Goal: Information Seeking & Learning: Learn about a topic

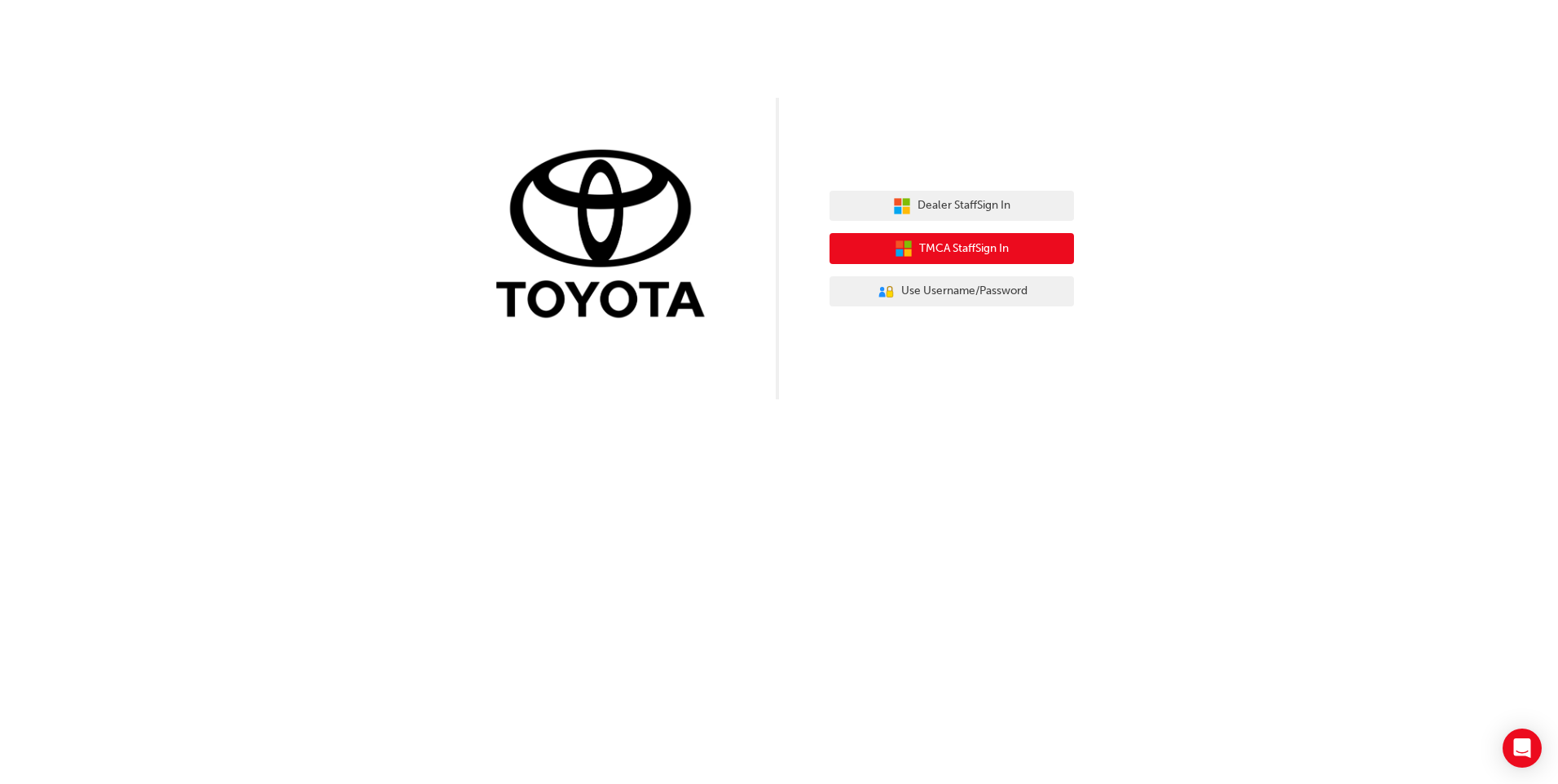
click at [931, 248] on span "TMCA Staff Sign In" at bounding box center [964, 249] width 89 height 19
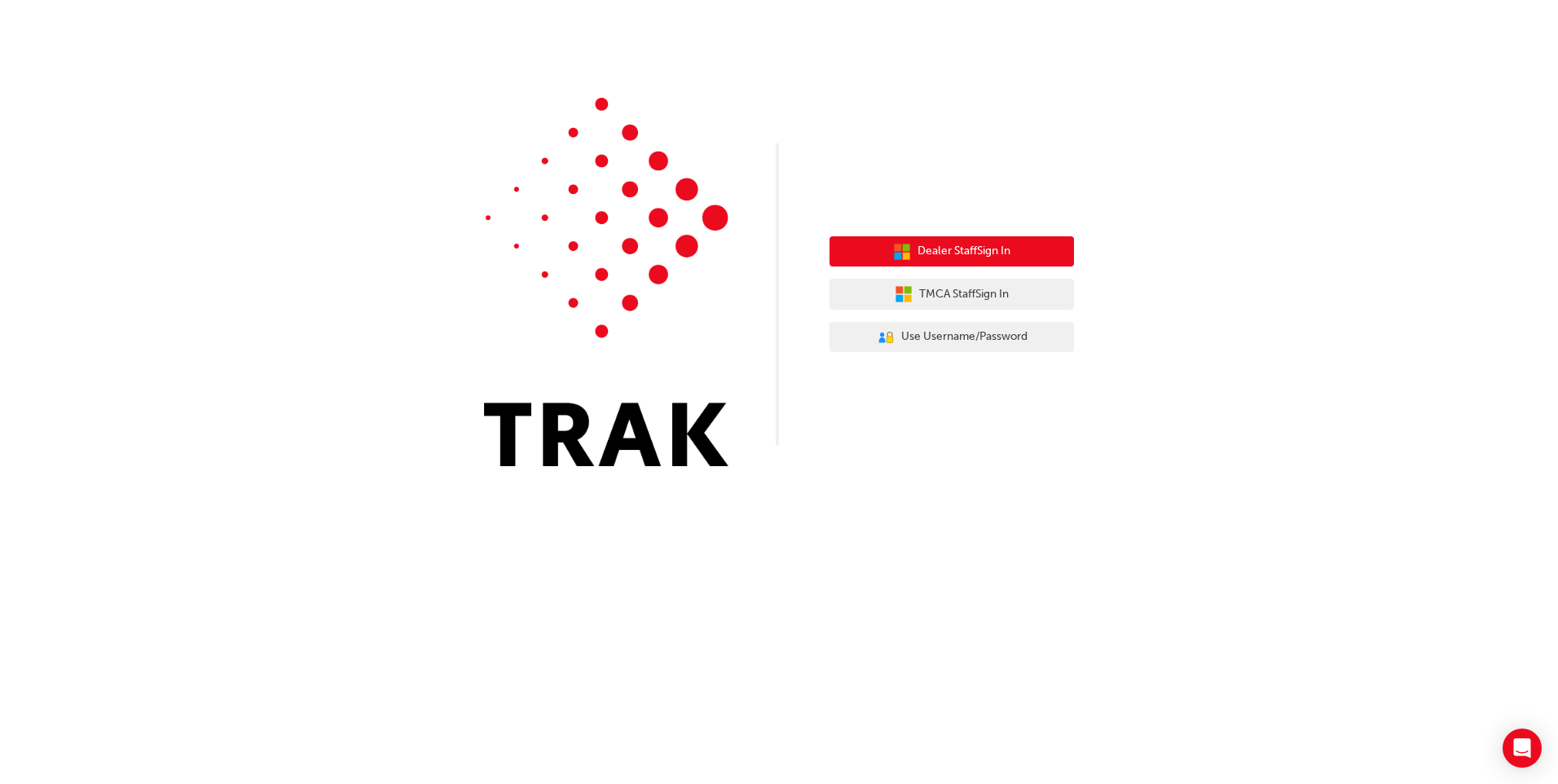
click at [963, 250] on span "Dealer Staff Sign In" at bounding box center [964, 251] width 93 height 19
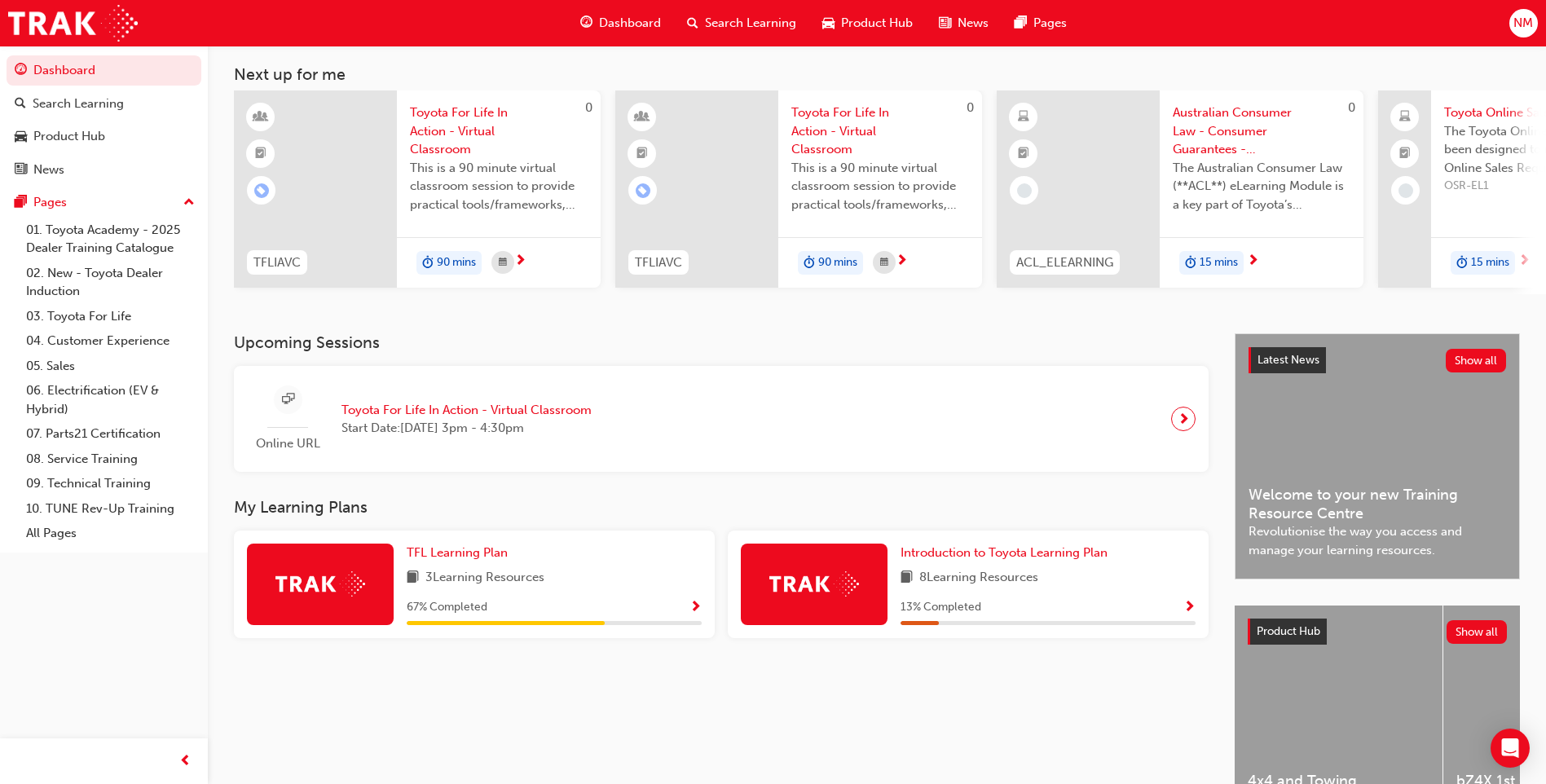
scroll to position [163, 0]
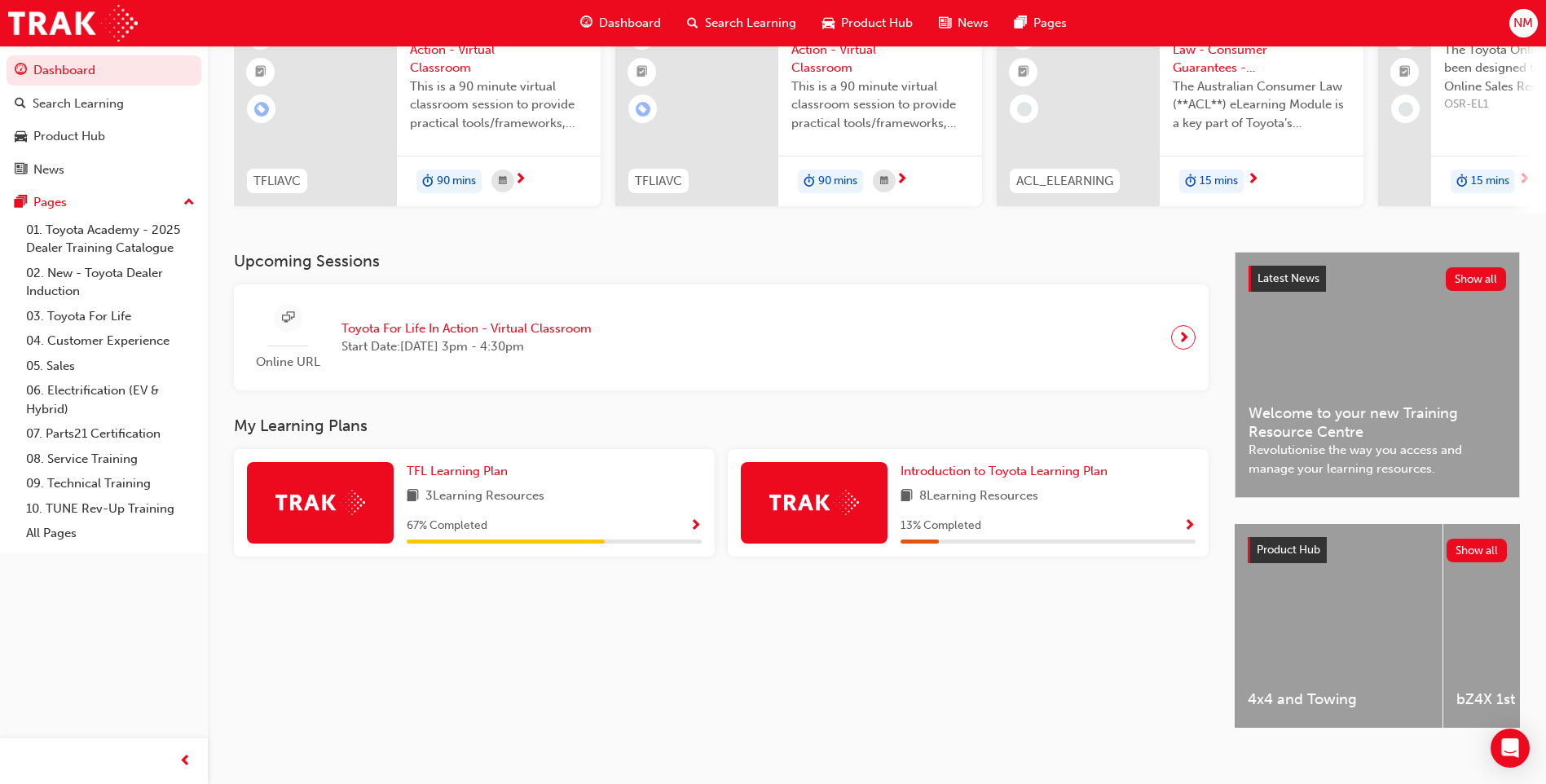
click at [698, 533] on span "Show Progress" at bounding box center [696, 526] width 12 height 15
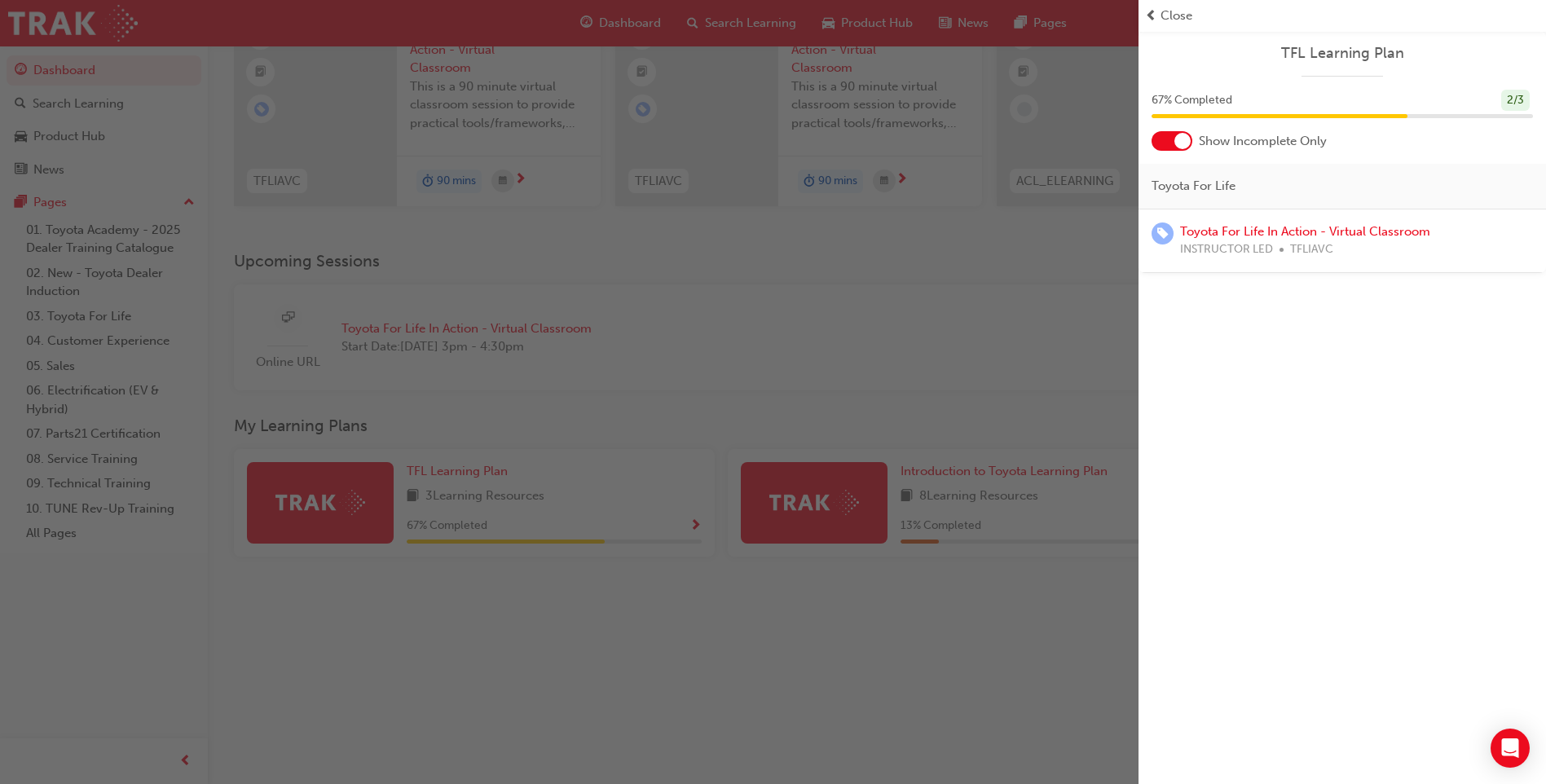
click at [827, 367] on div "button" at bounding box center [569, 392] width 1138 height 784
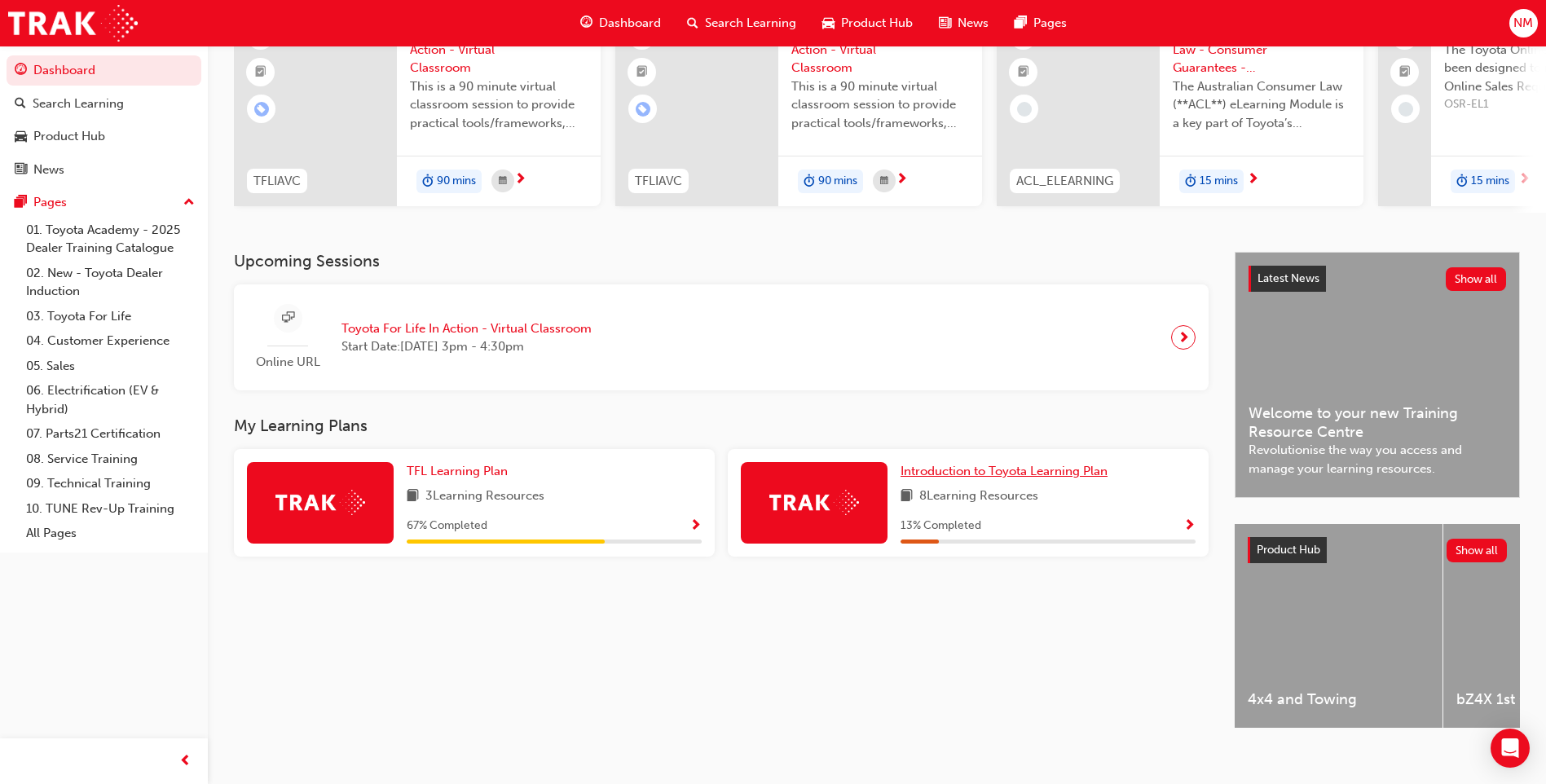
click at [1028, 475] on span "Introduction to Toyota Learning Plan" at bounding box center [1003, 470] width 207 height 15
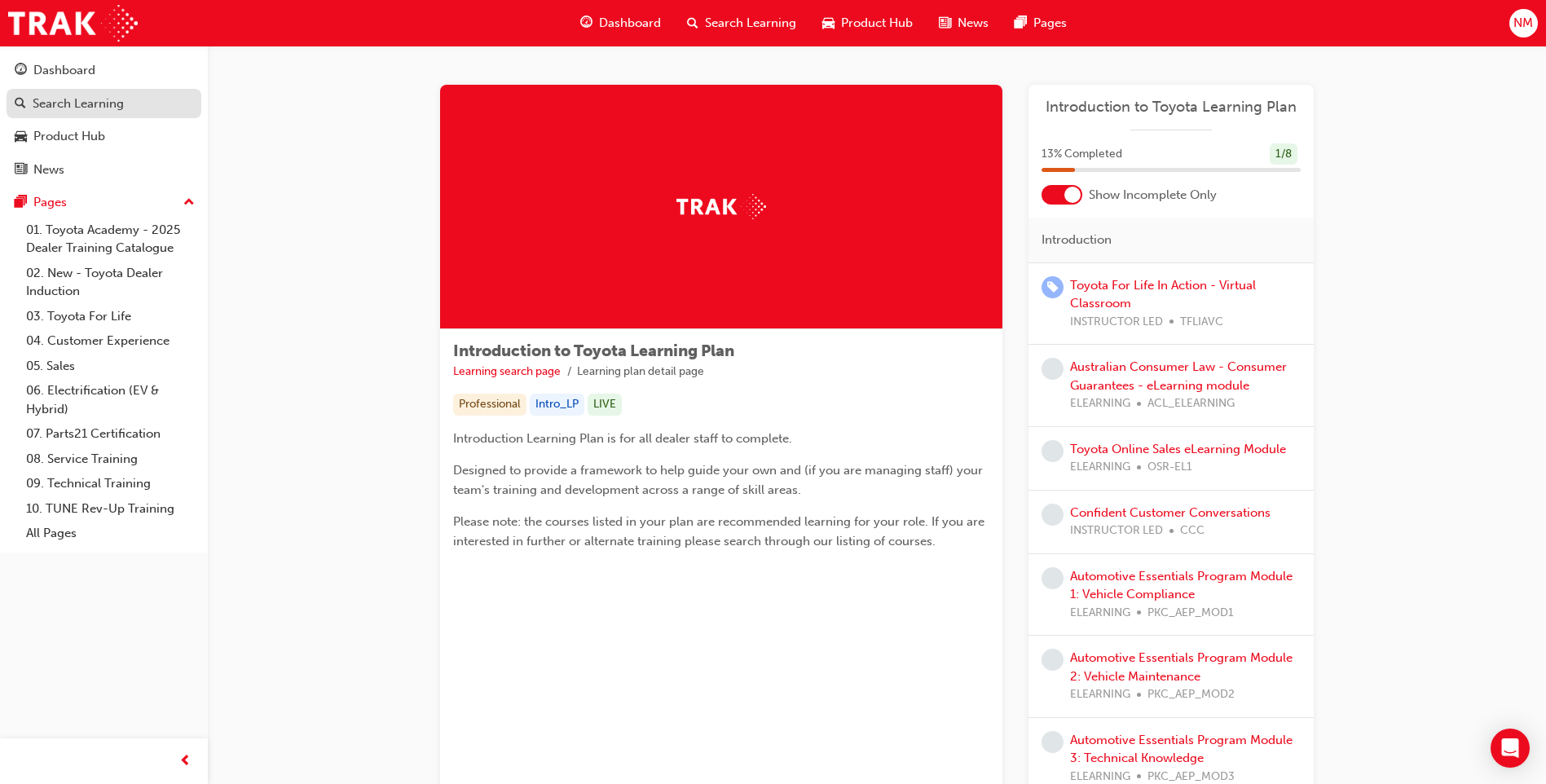
click at [132, 104] on div "Search Learning" at bounding box center [104, 104] width 179 height 21
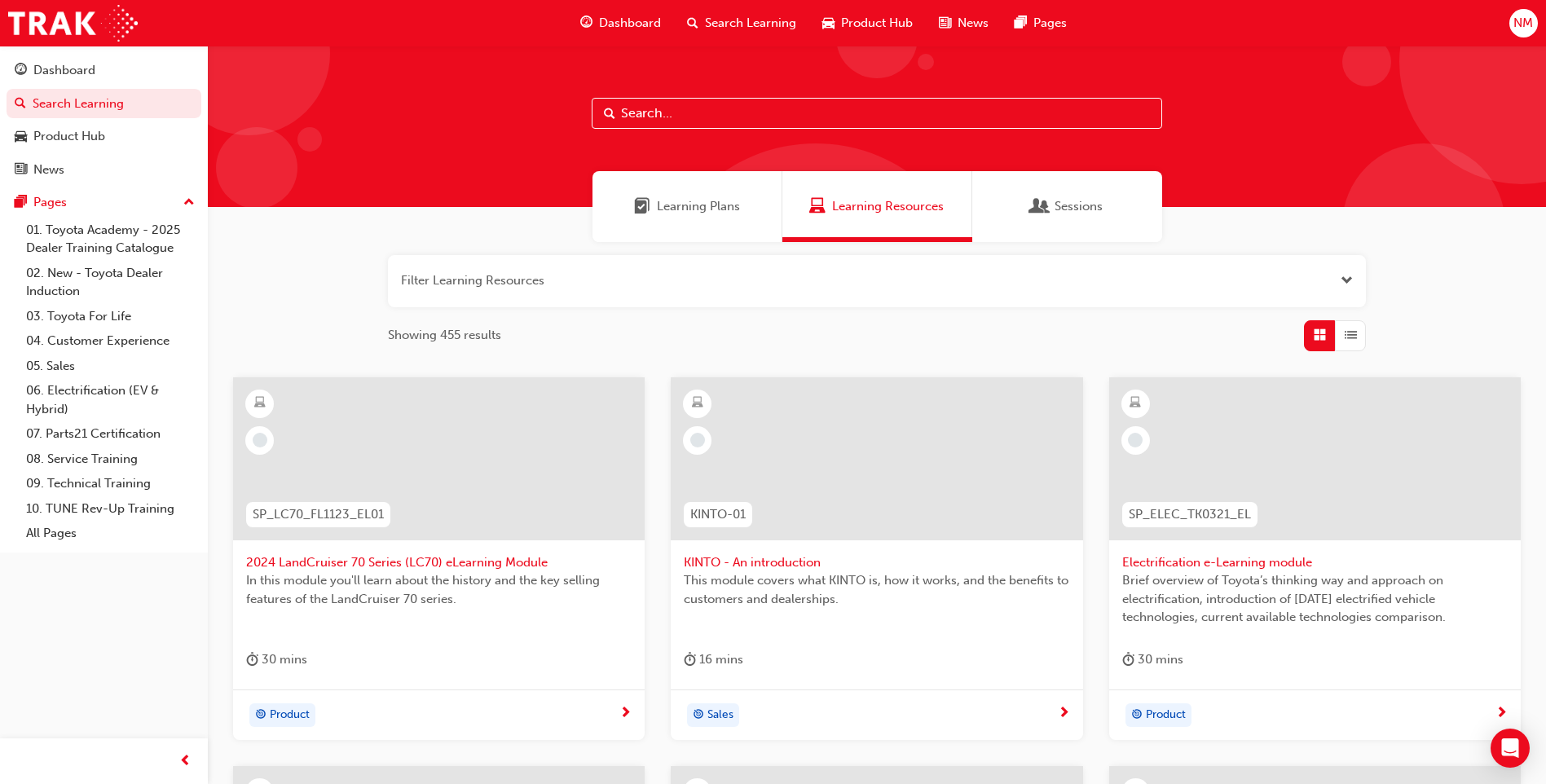
click at [709, 125] on input "text" at bounding box center [876, 113] width 570 height 31
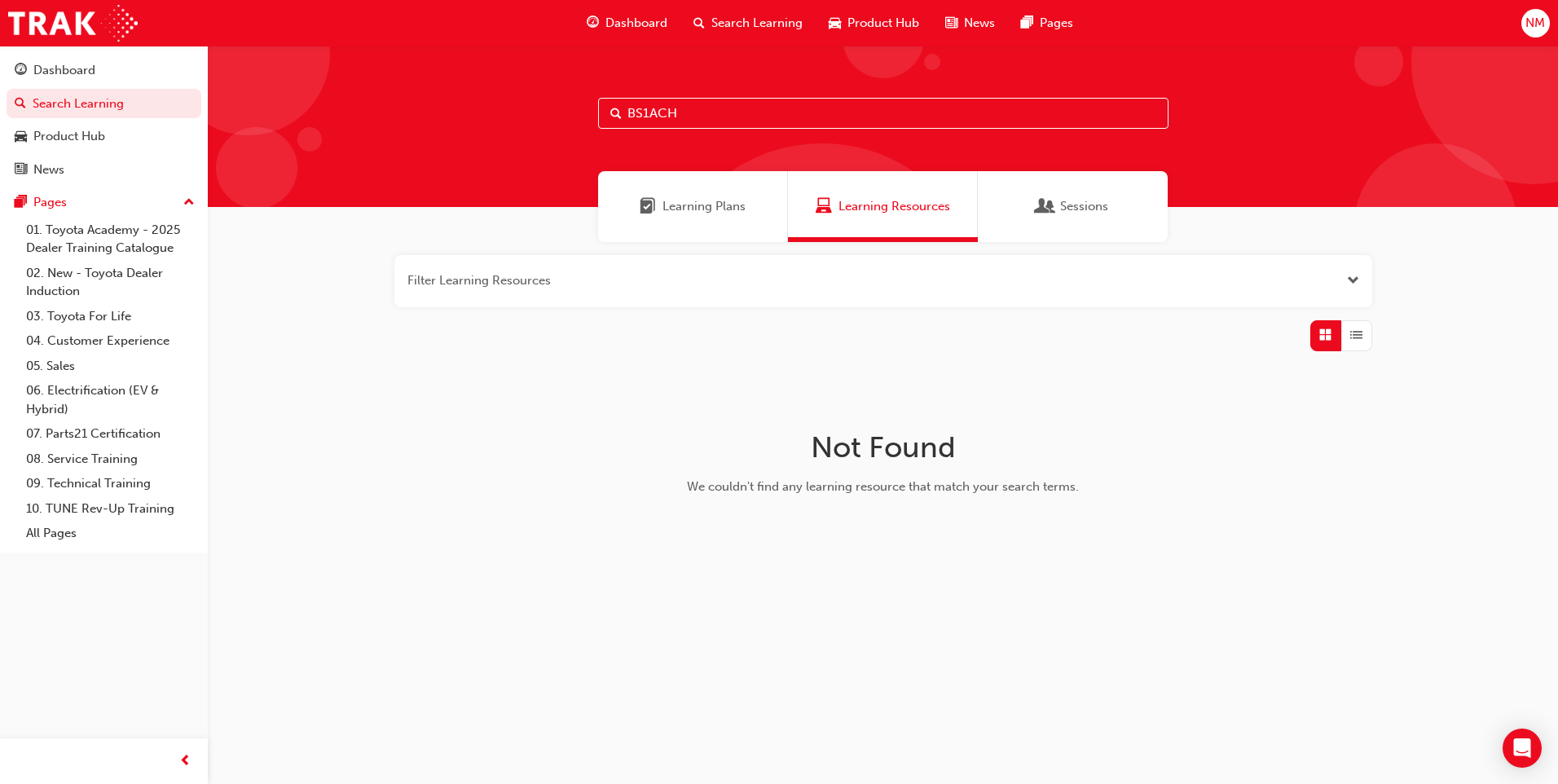
type input "BS1ACH"
click at [692, 210] on span "Learning Plans" at bounding box center [703, 206] width 83 height 19
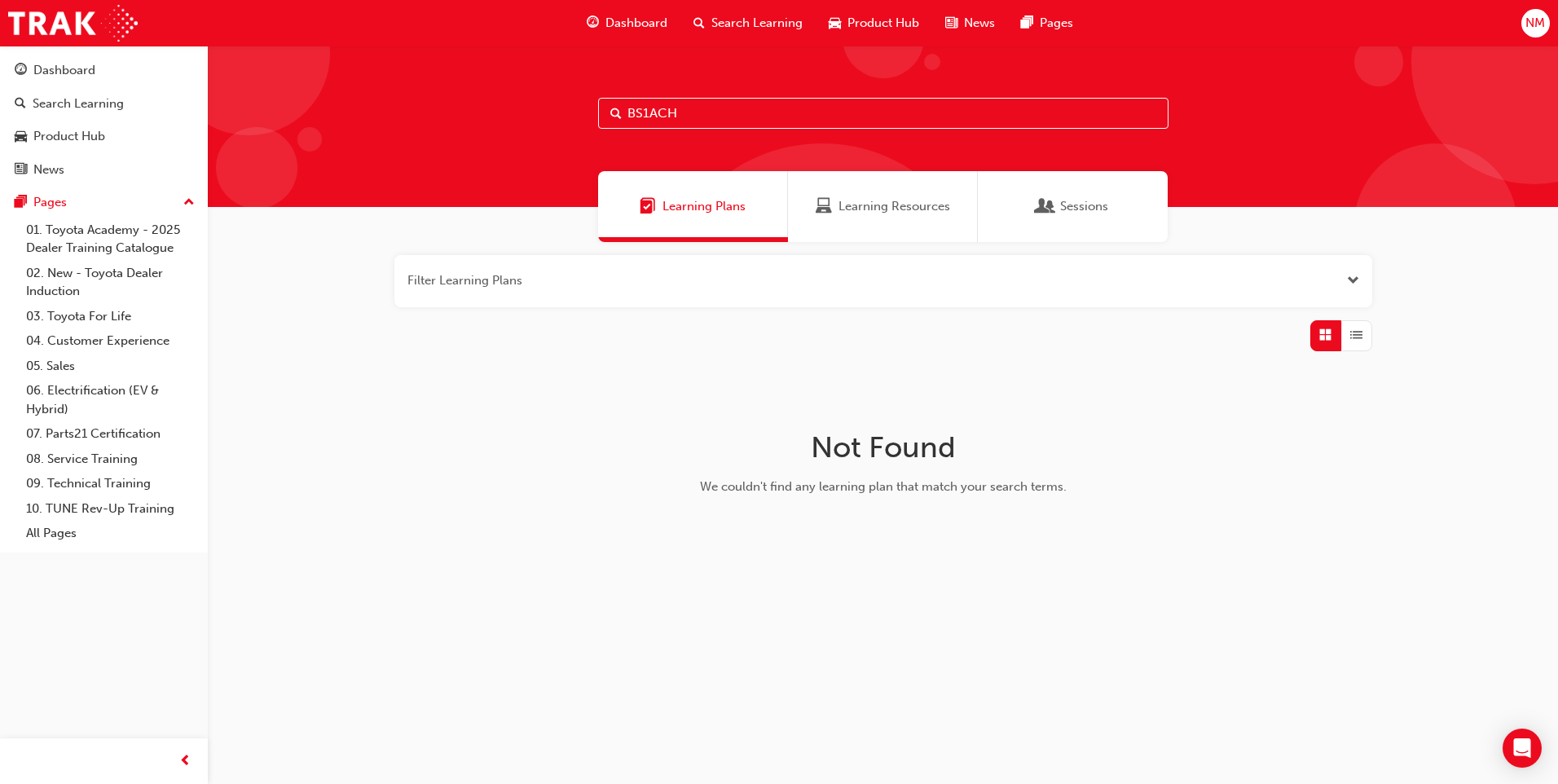
click at [893, 206] on span "Learning Resources" at bounding box center [894, 206] width 112 height 19
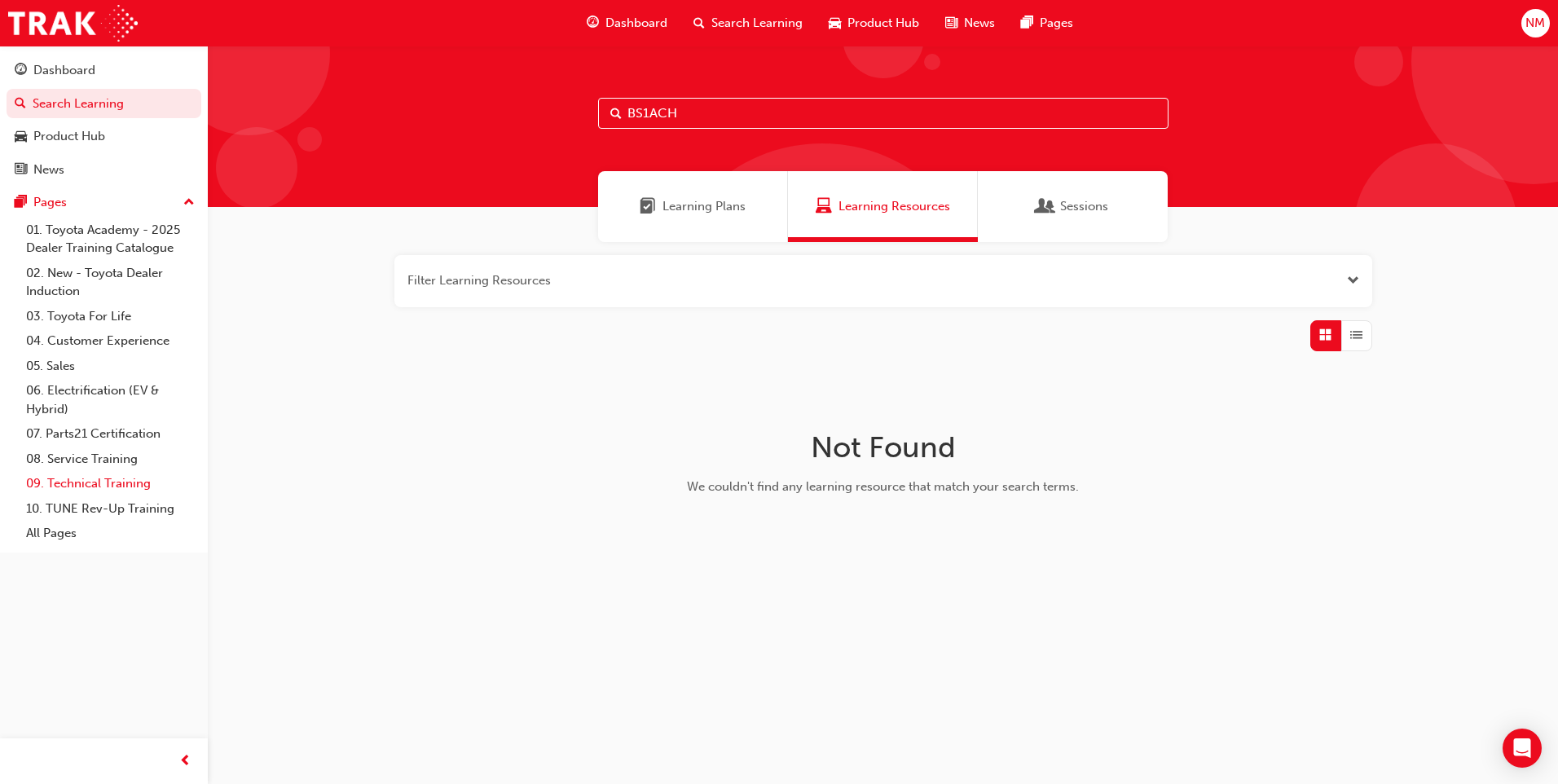
click at [102, 481] on link "09. Technical Training" at bounding box center [110, 483] width 181 height 25
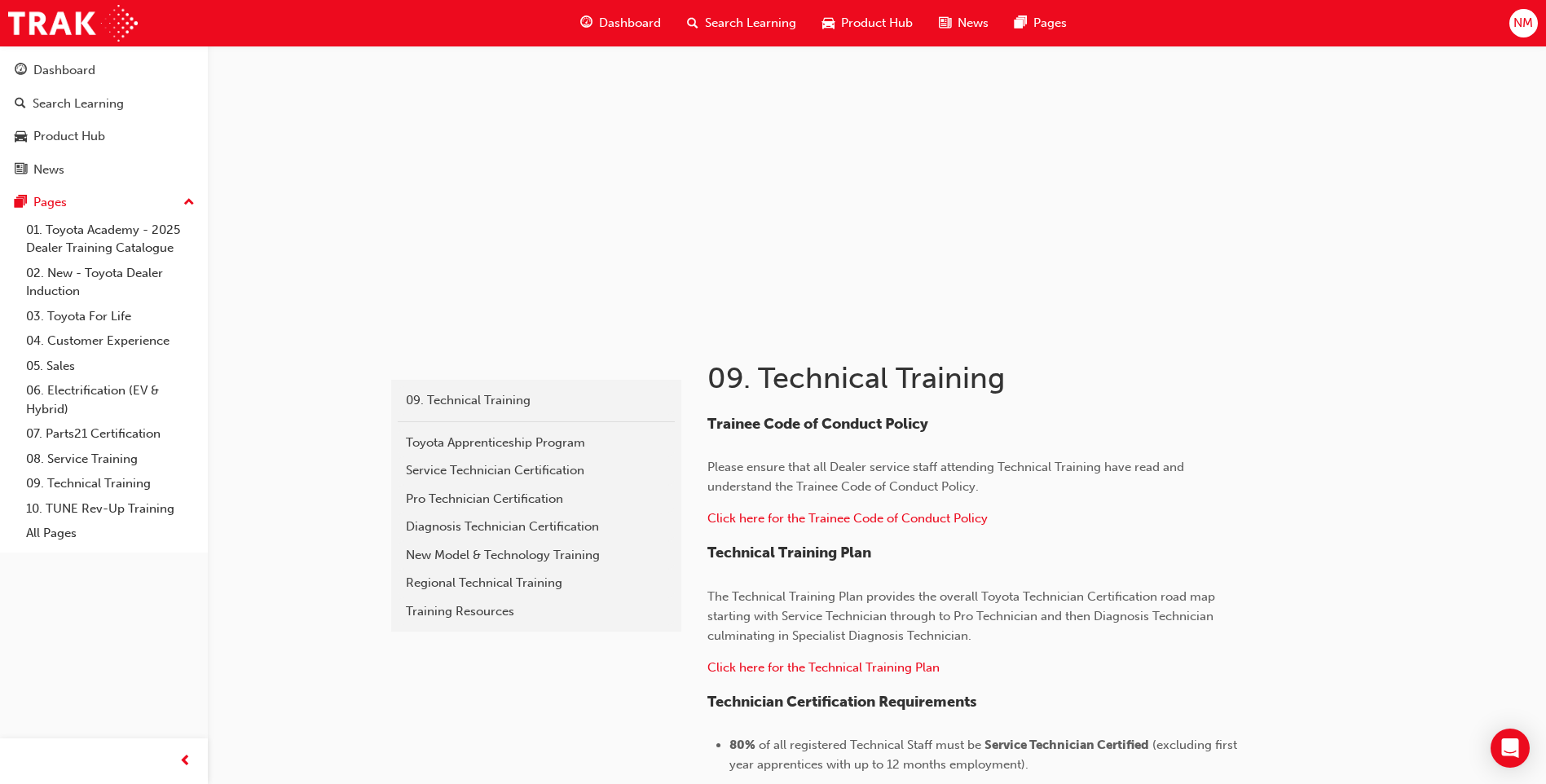
scroll to position [163, 0]
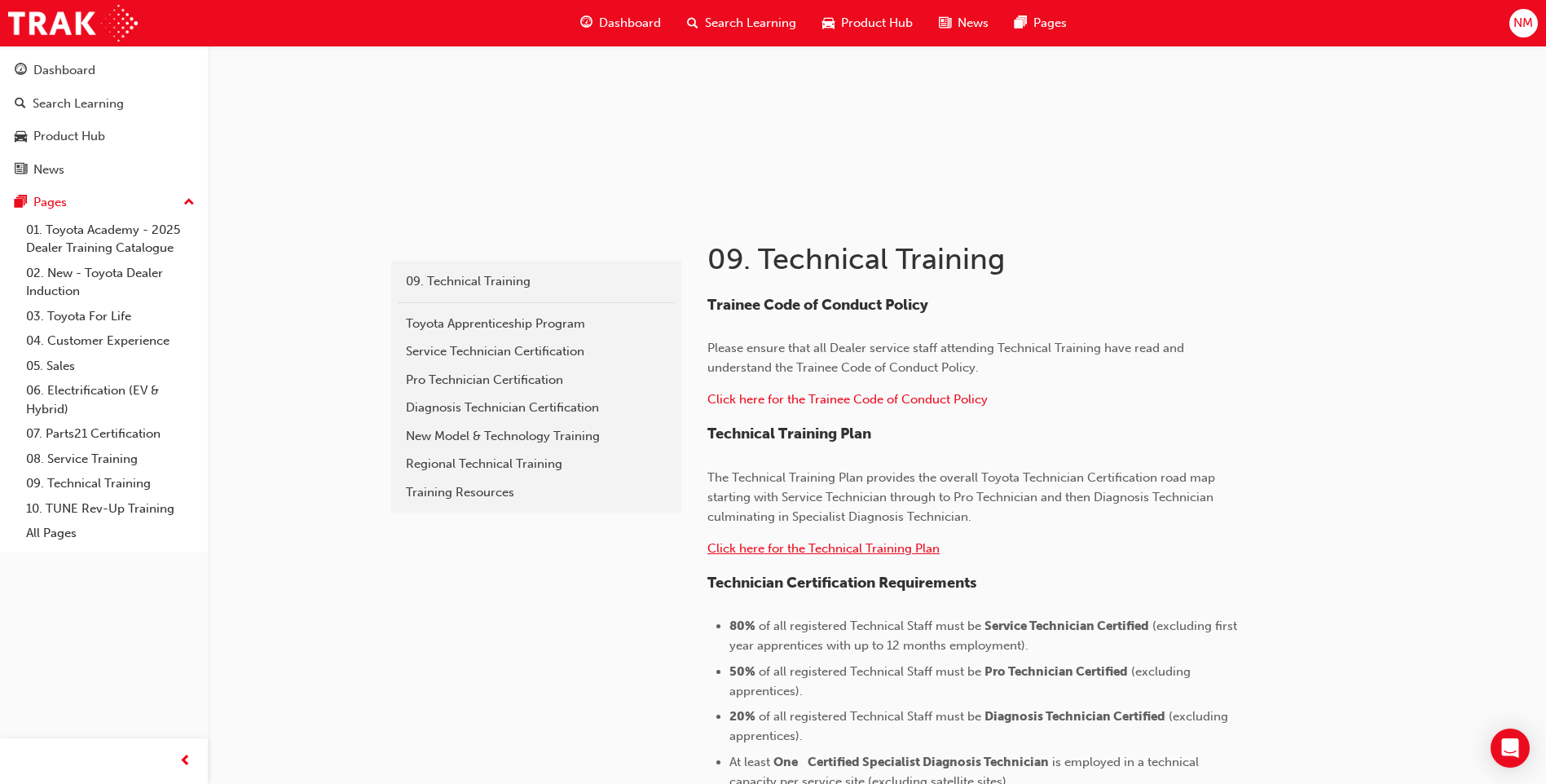
click at [748, 543] on span "Click here for the Technical Training Plan" at bounding box center [823, 548] width 232 height 15
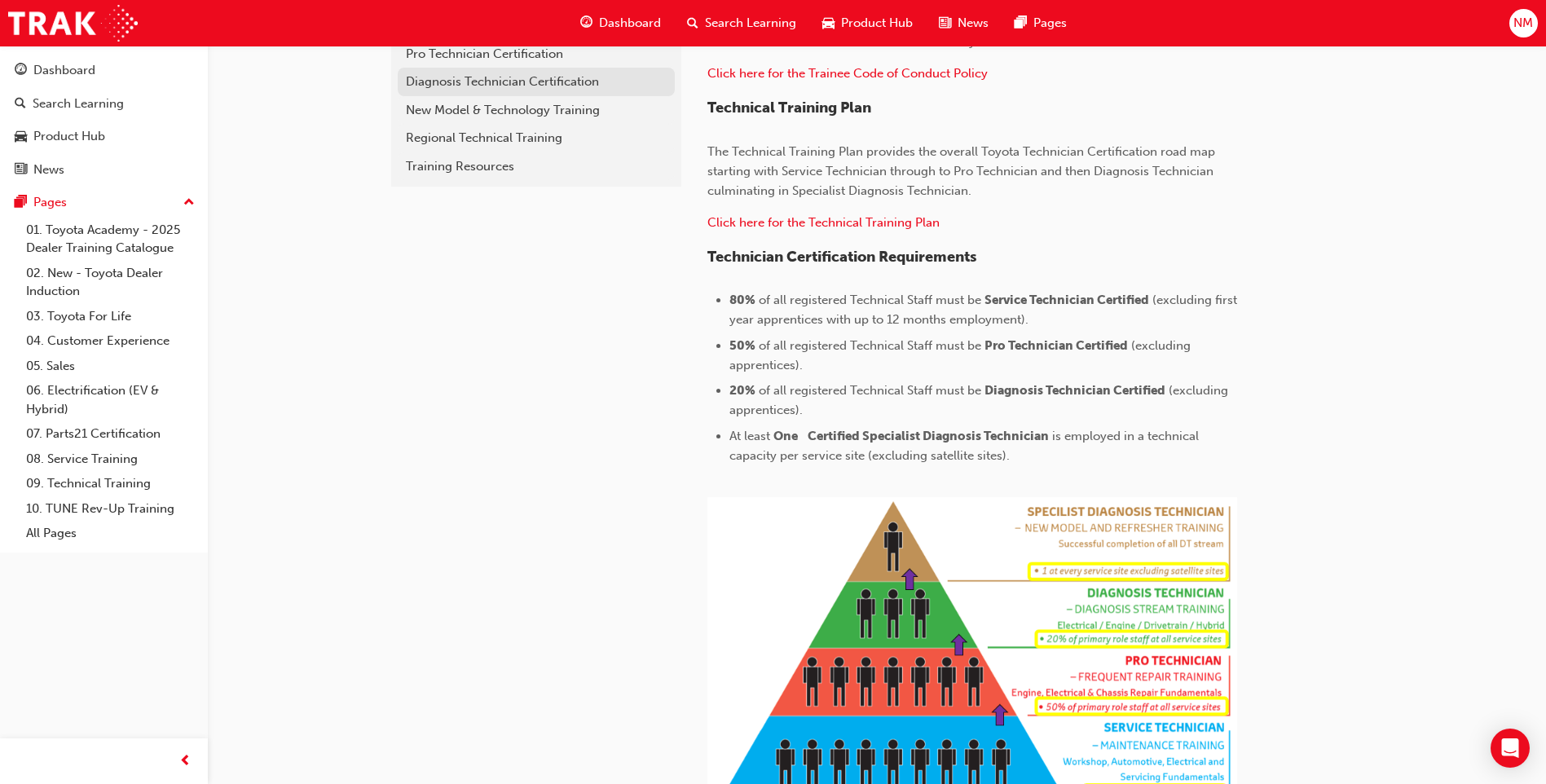
scroll to position [407, 0]
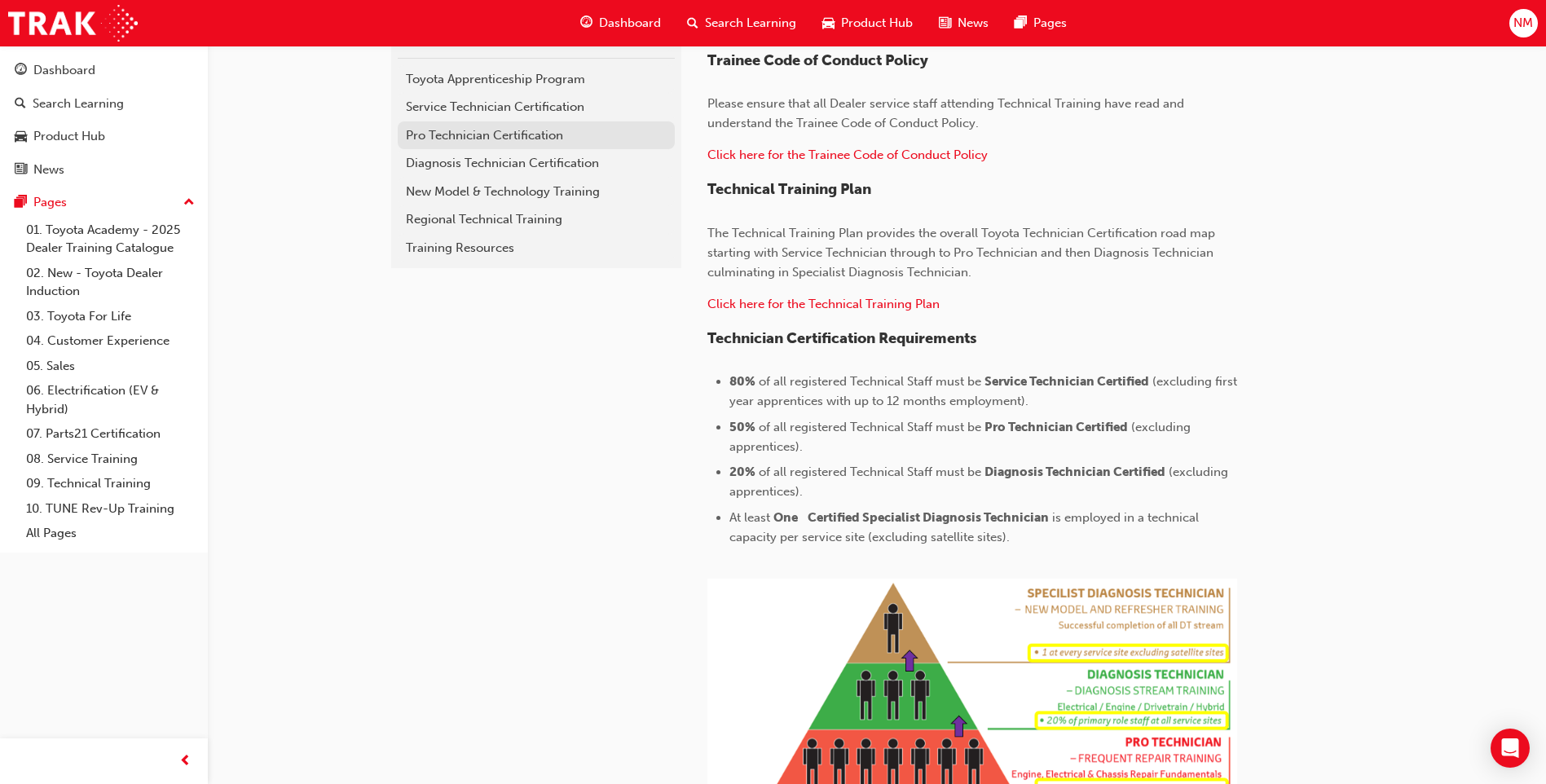
click at [523, 133] on div "Pro Technician Certification" at bounding box center [536, 136] width 261 height 19
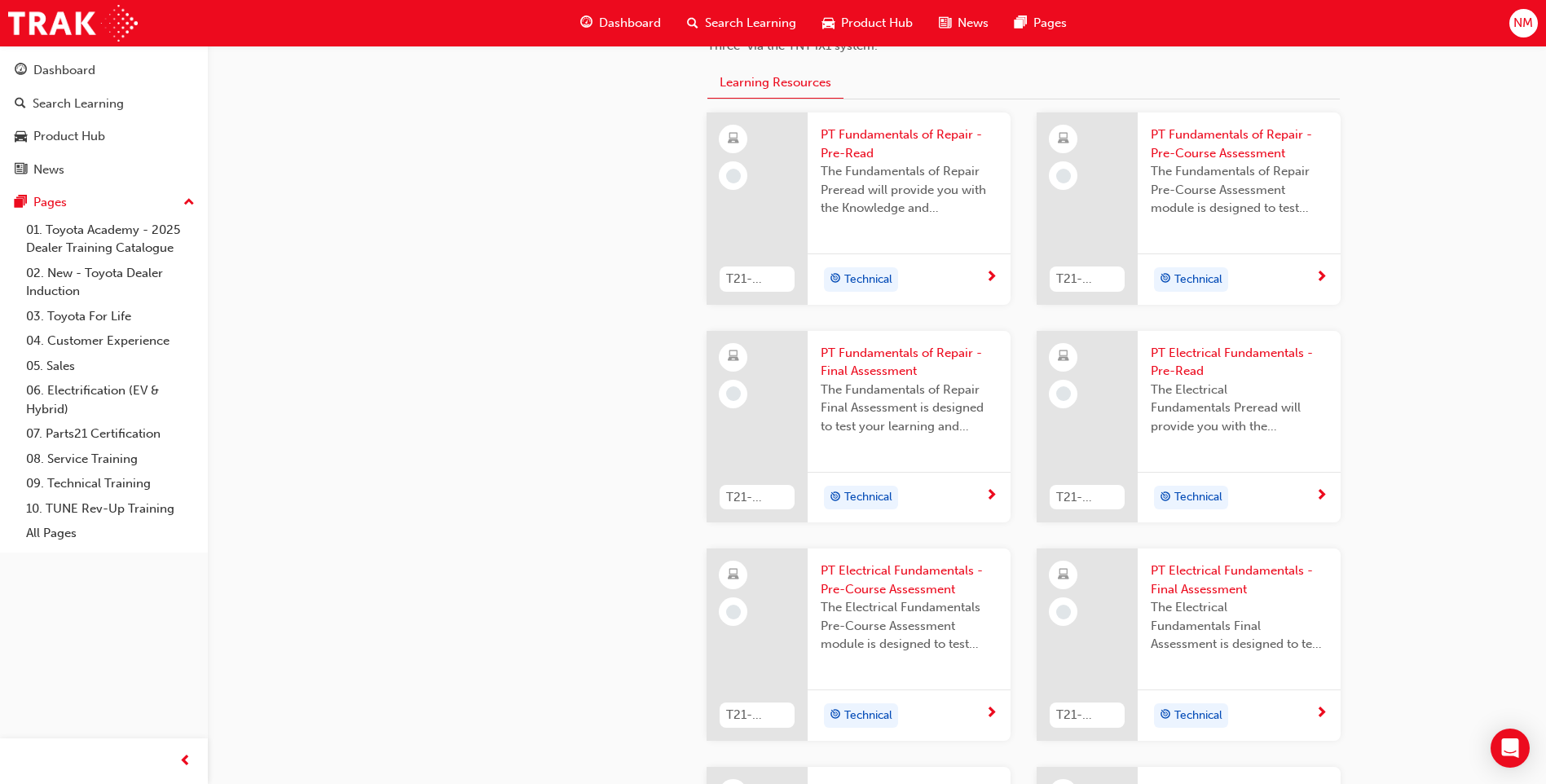
scroll to position [652, 0]
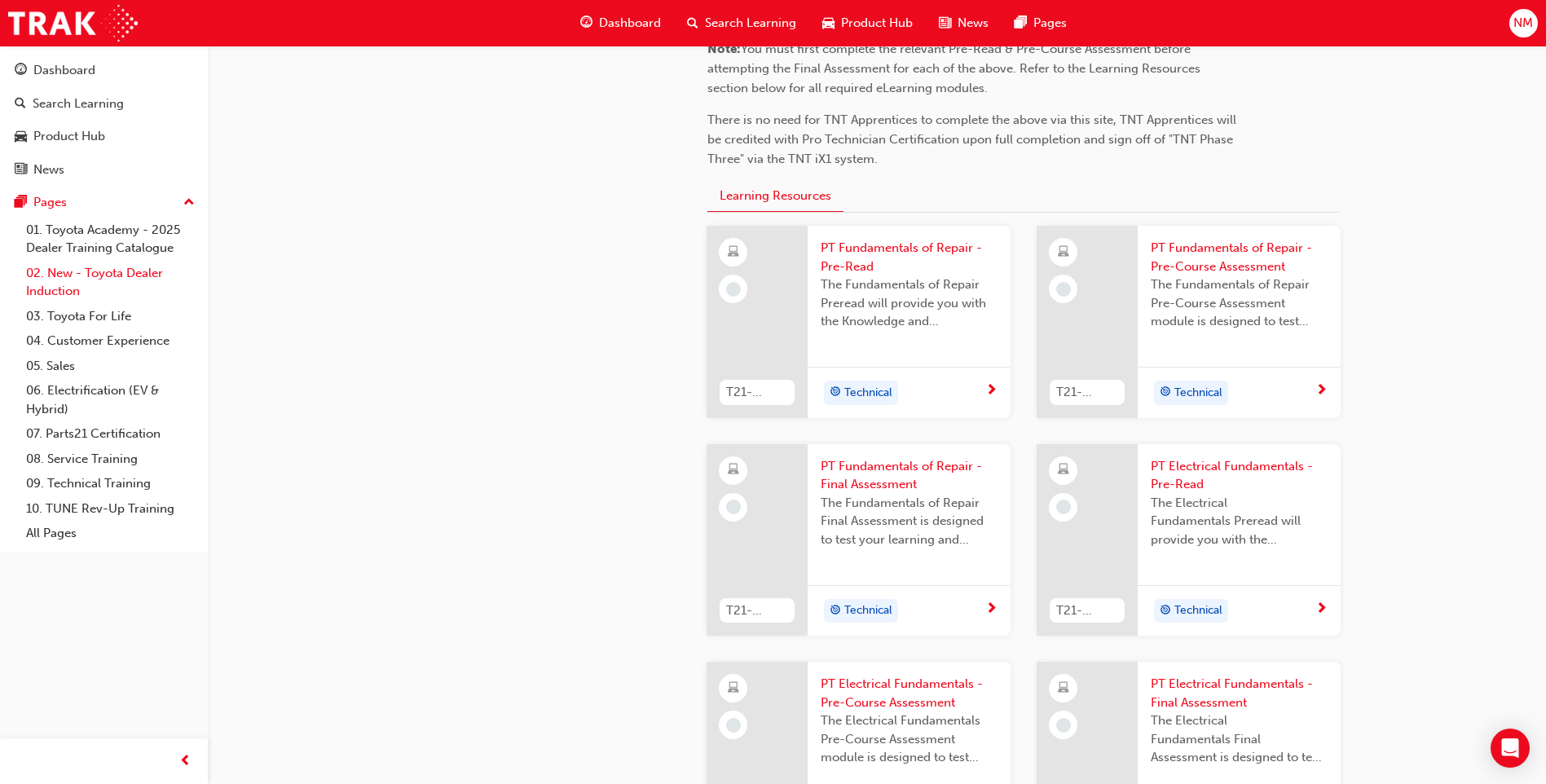
click at [130, 273] on link "02. New - Toyota Dealer Induction" at bounding box center [110, 282] width 181 height 43
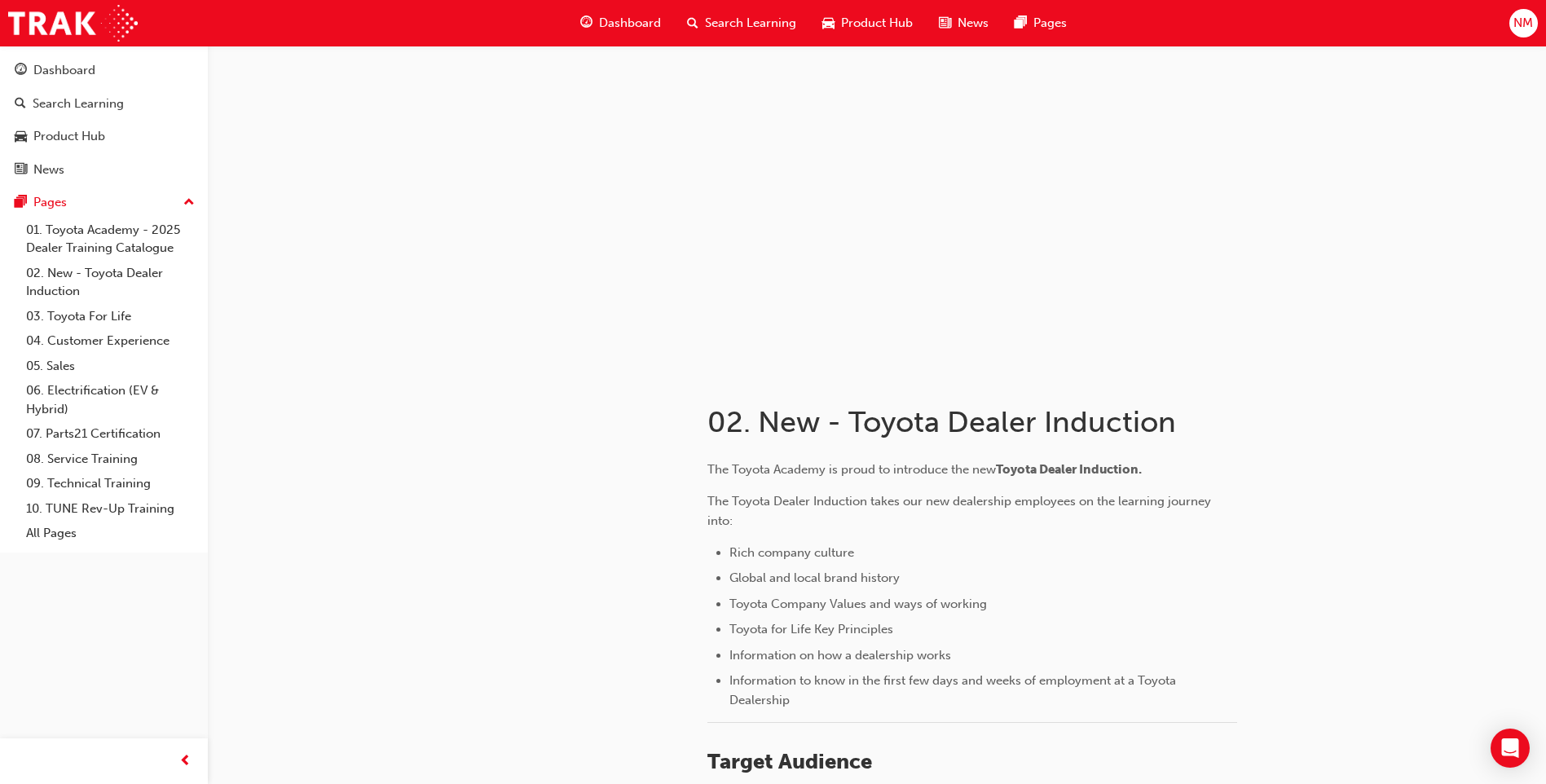
click at [1531, 27] on span "NM" at bounding box center [1523, 23] width 20 height 19
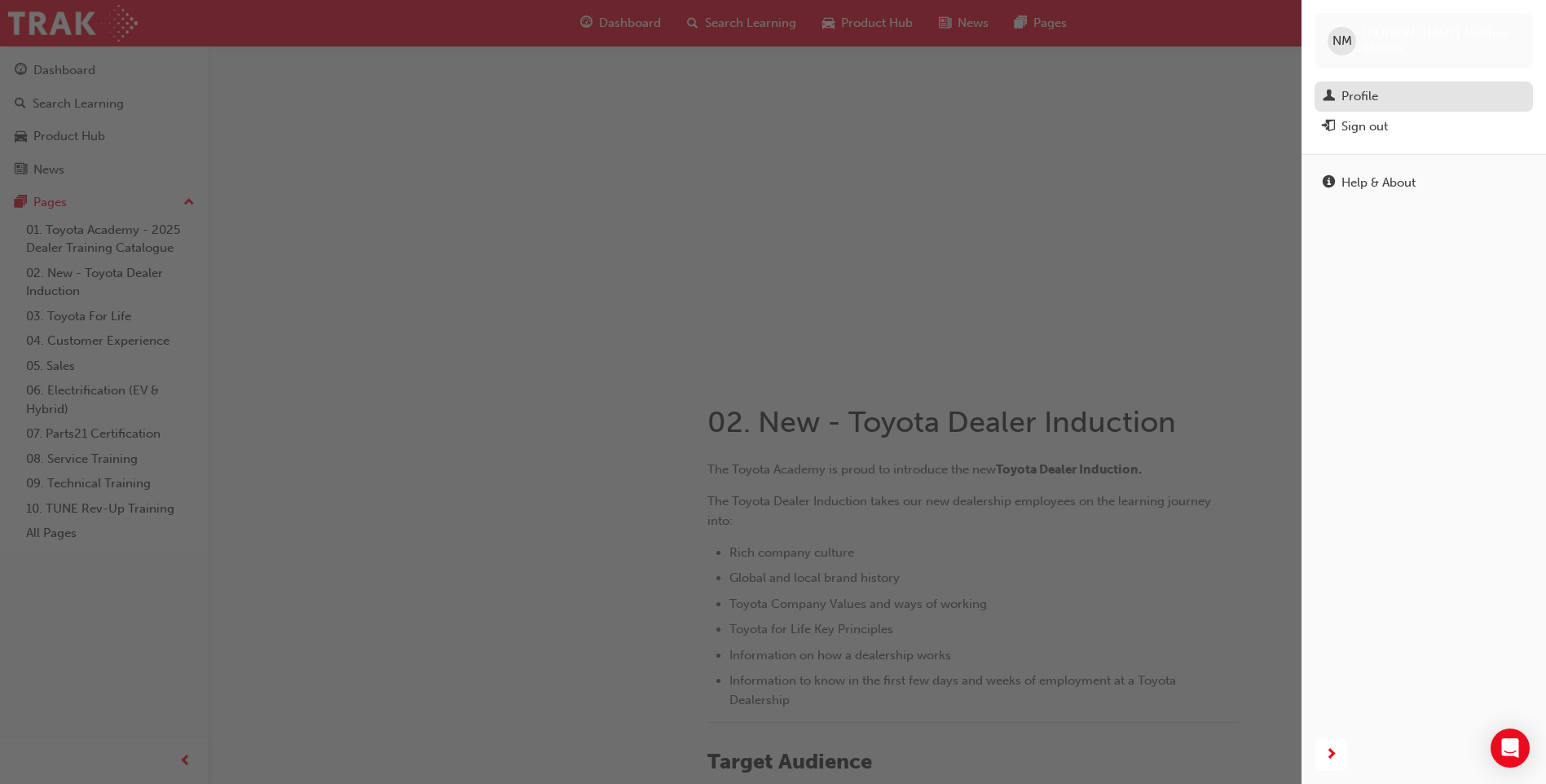
click at [1388, 100] on div "Profile" at bounding box center [1423, 96] width 202 height 21
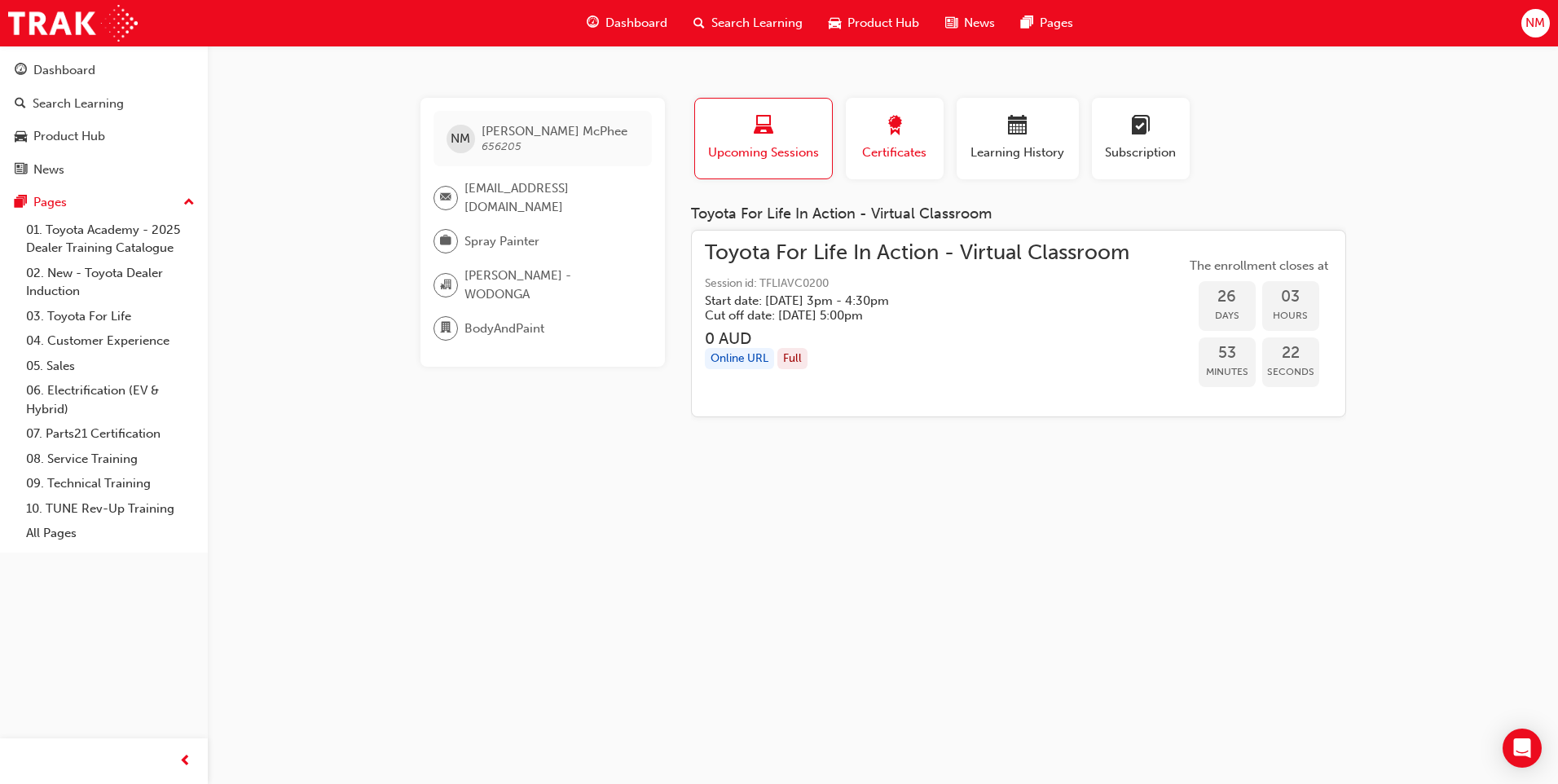
click at [878, 150] on span "Certificates" at bounding box center [894, 153] width 73 height 19
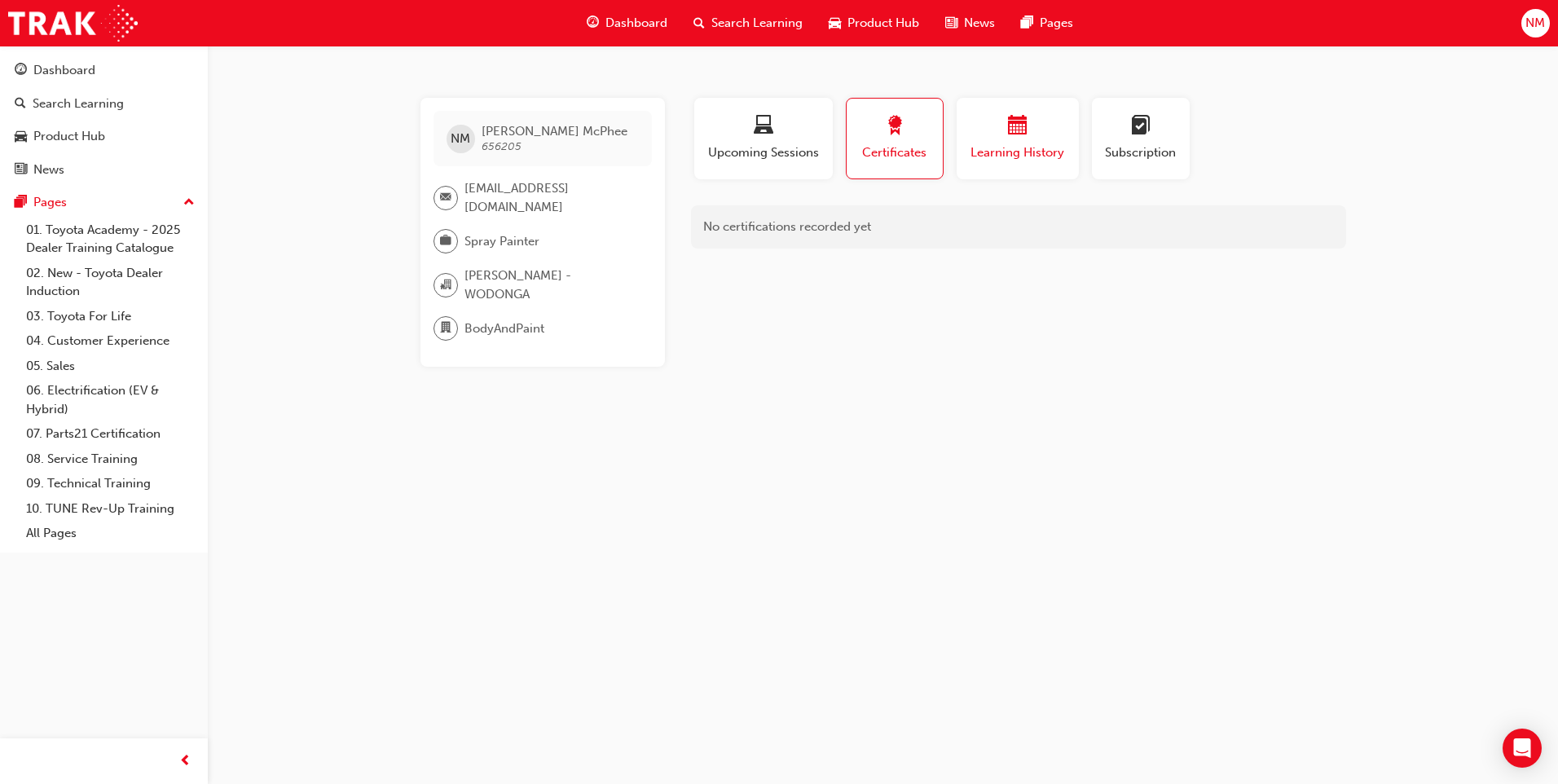
click at [985, 131] on div "button" at bounding box center [1018, 128] width 98 height 25
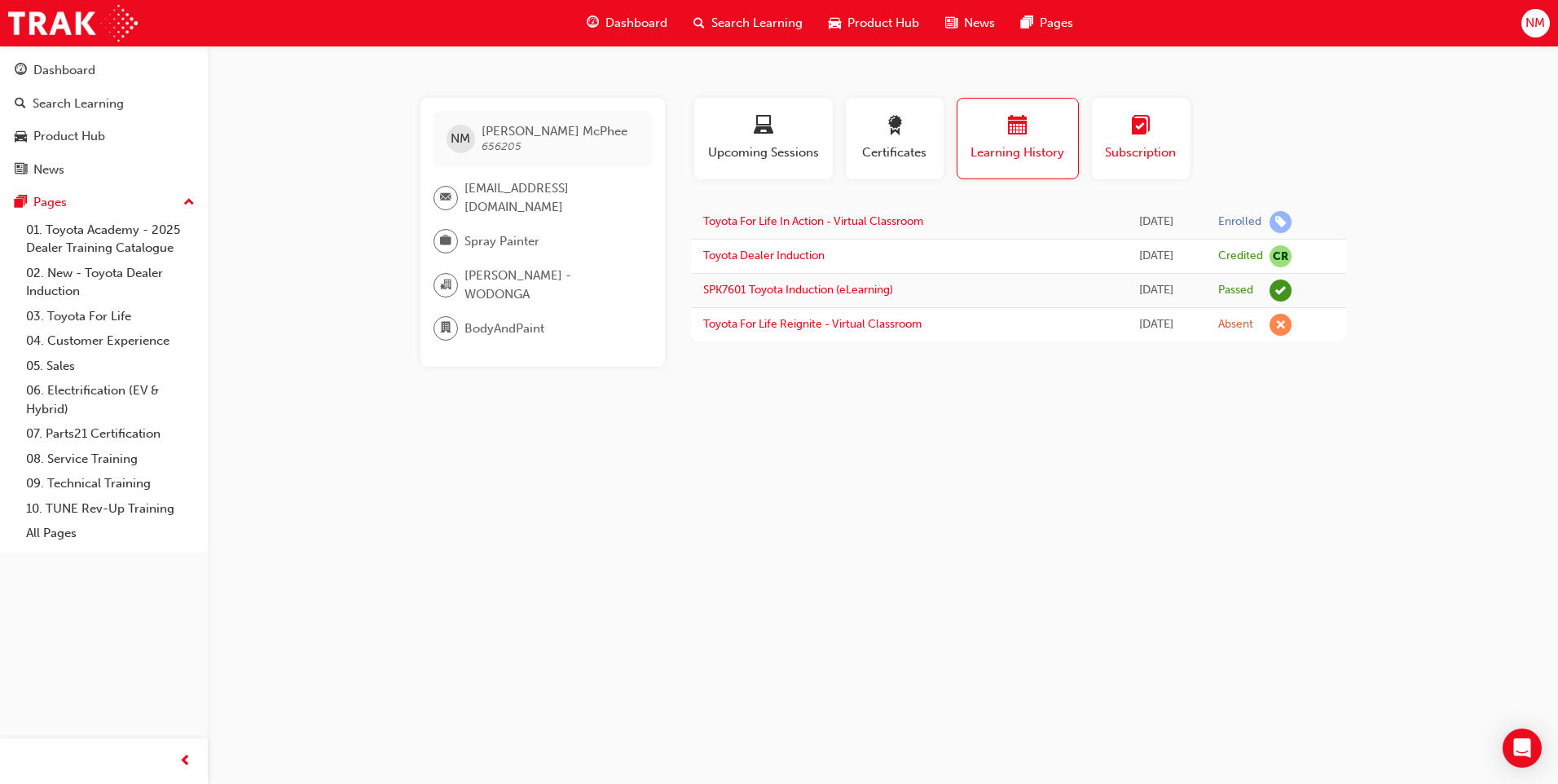
click at [1132, 132] on span "learningplan-icon" at bounding box center [1140, 127] width 20 height 22
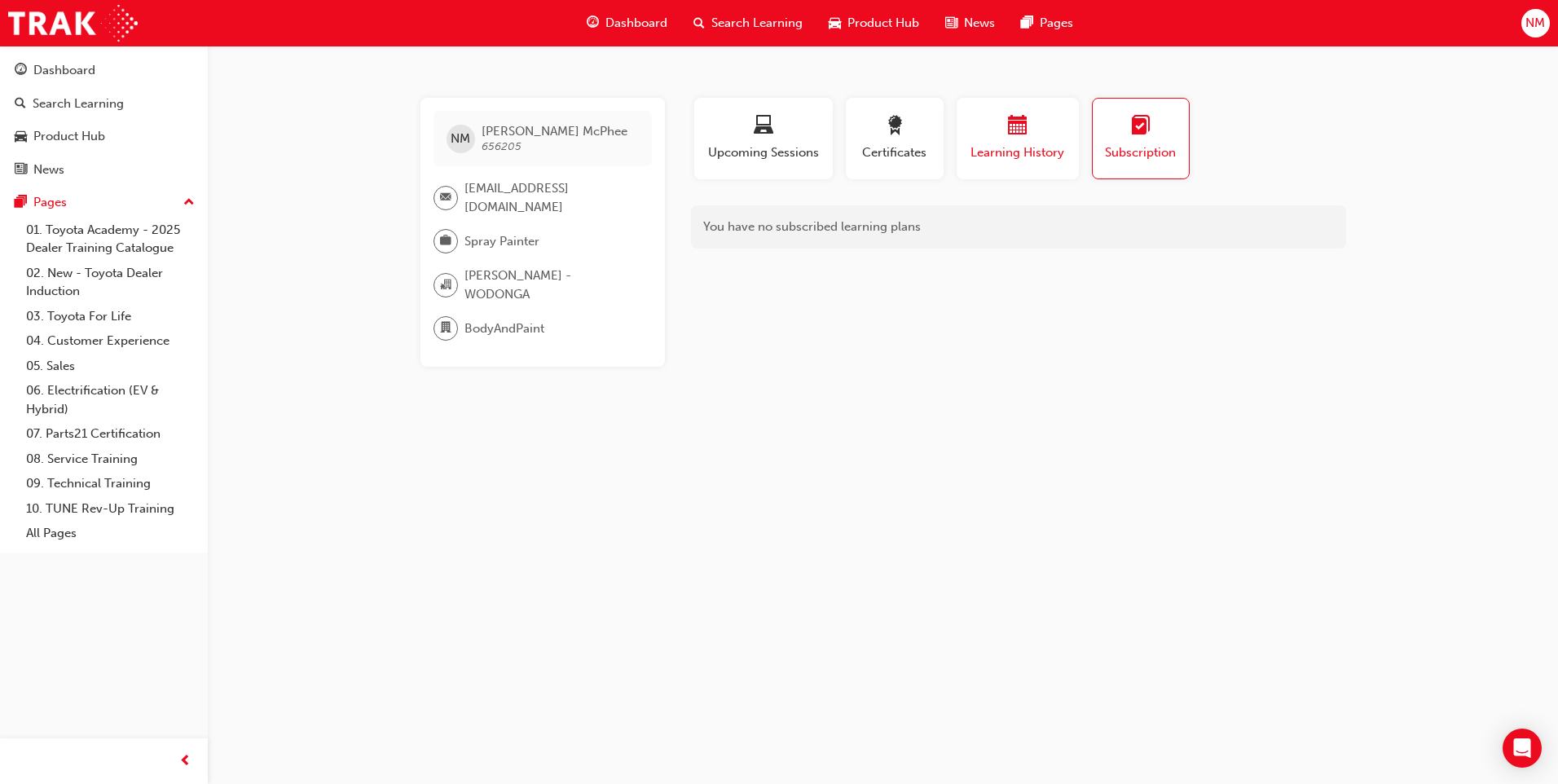
click at [994, 132] on div "button" at bounding box center [1018, 128] width 98 height 25
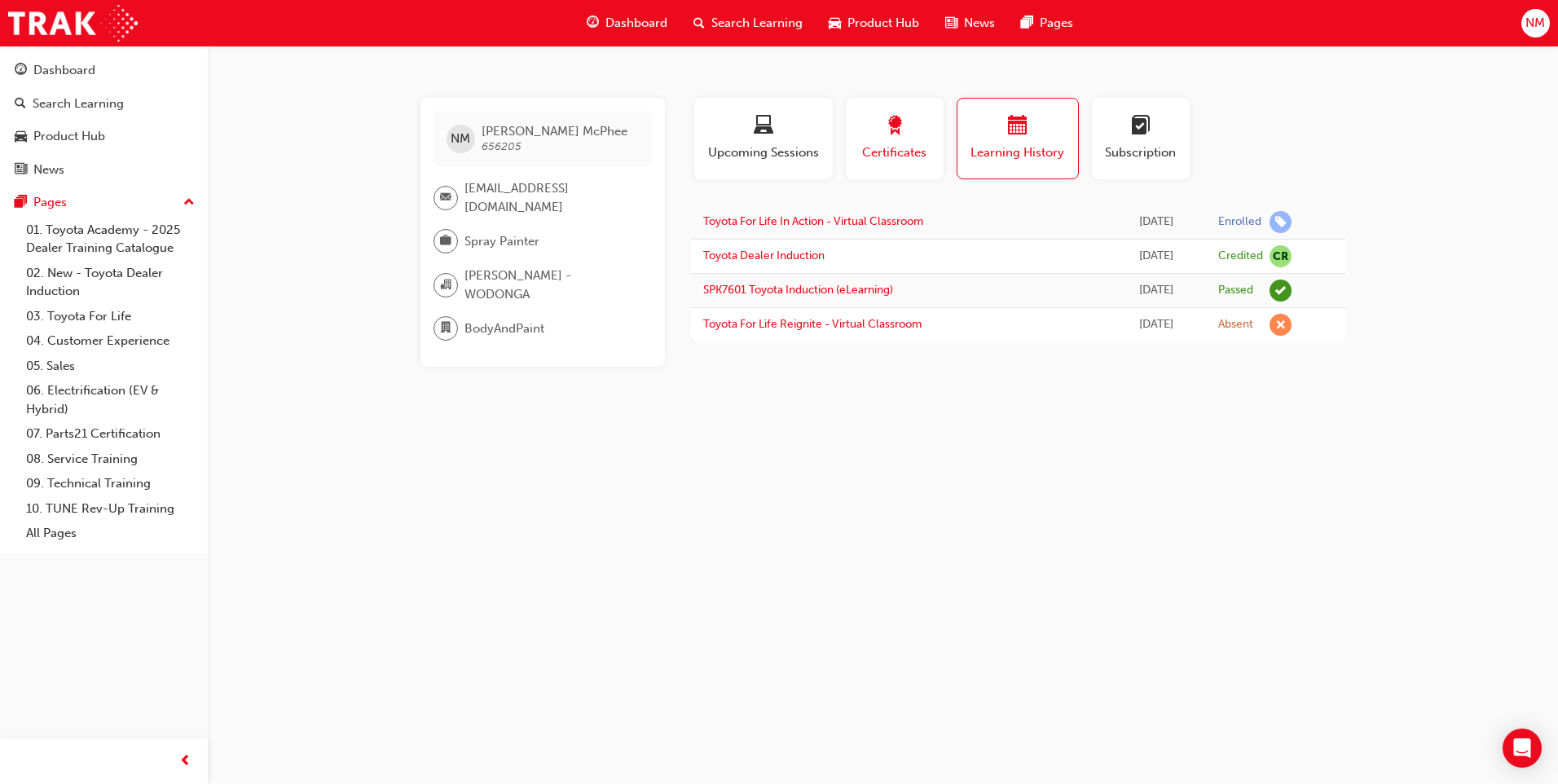
click at [917, 148] on span "Certificates" at bounding box center [894, 153] width 73 height 19
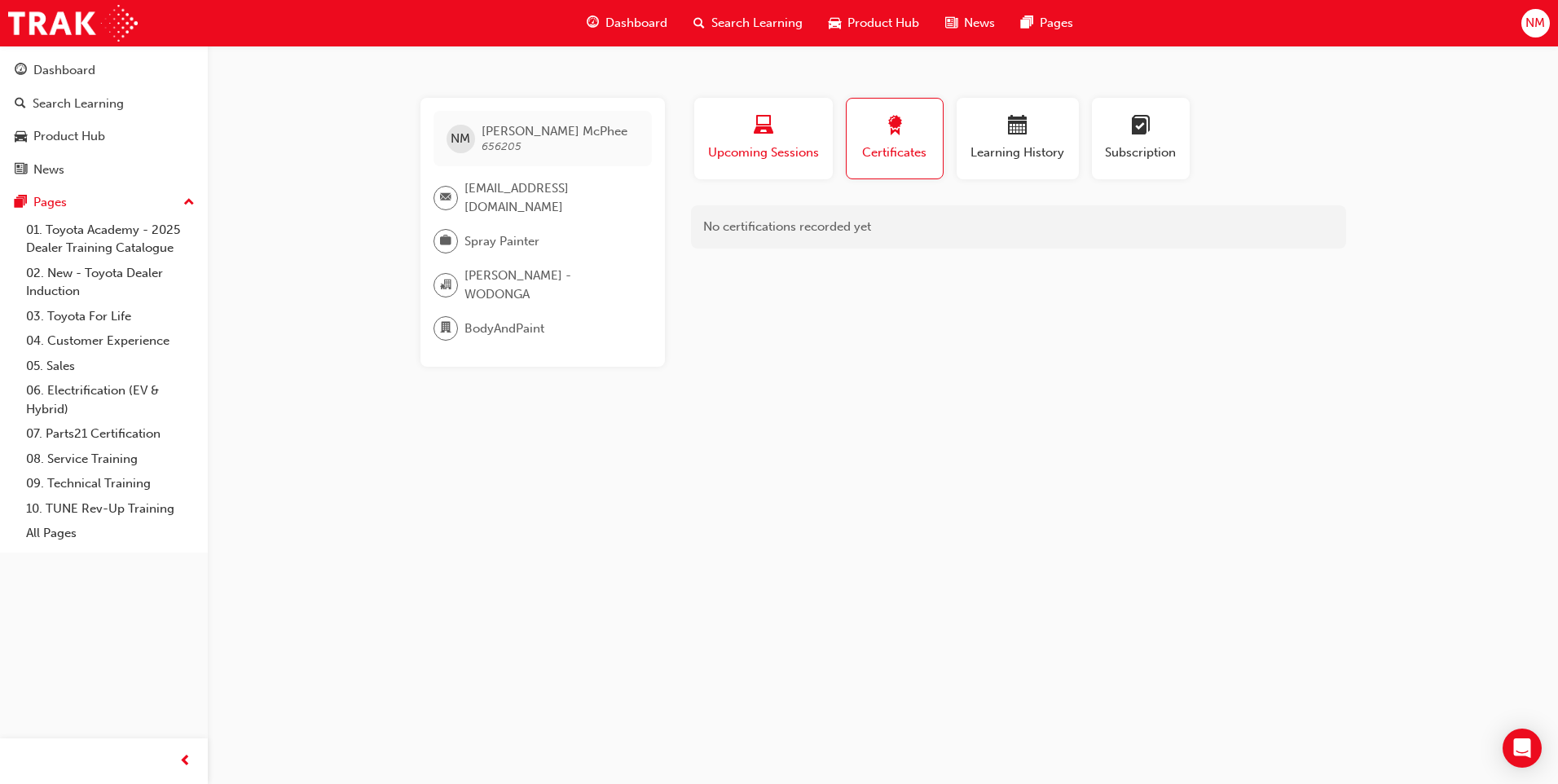
click at [780, 160] on span "Upcoming Sessions" at bounding box center [764, 153] width 114 height 19
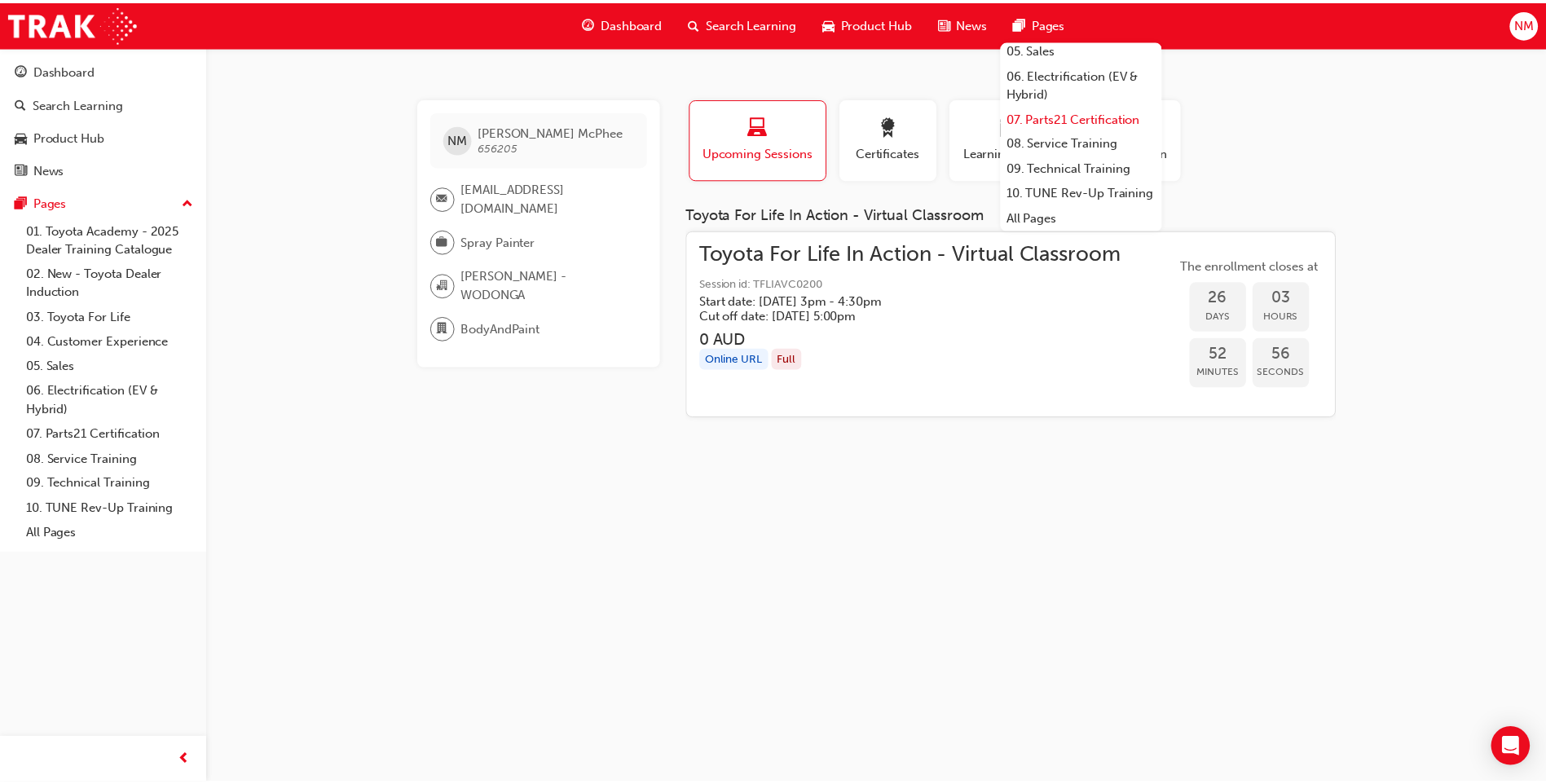
scroll to position [193, 0]
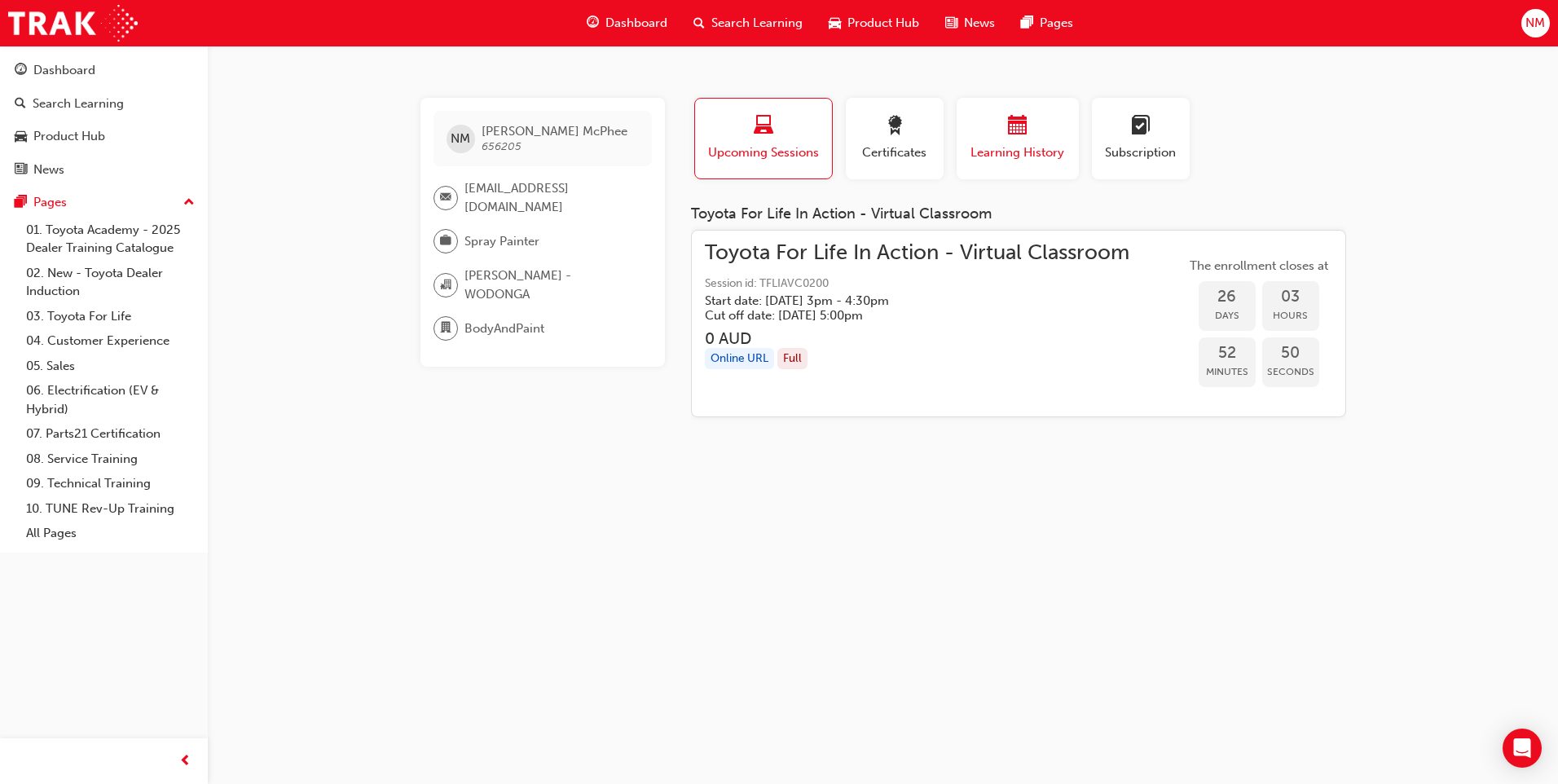
click at [1012, 137] on span "calendar-icon" at bounding box center [1017, 127] width 20 height 22
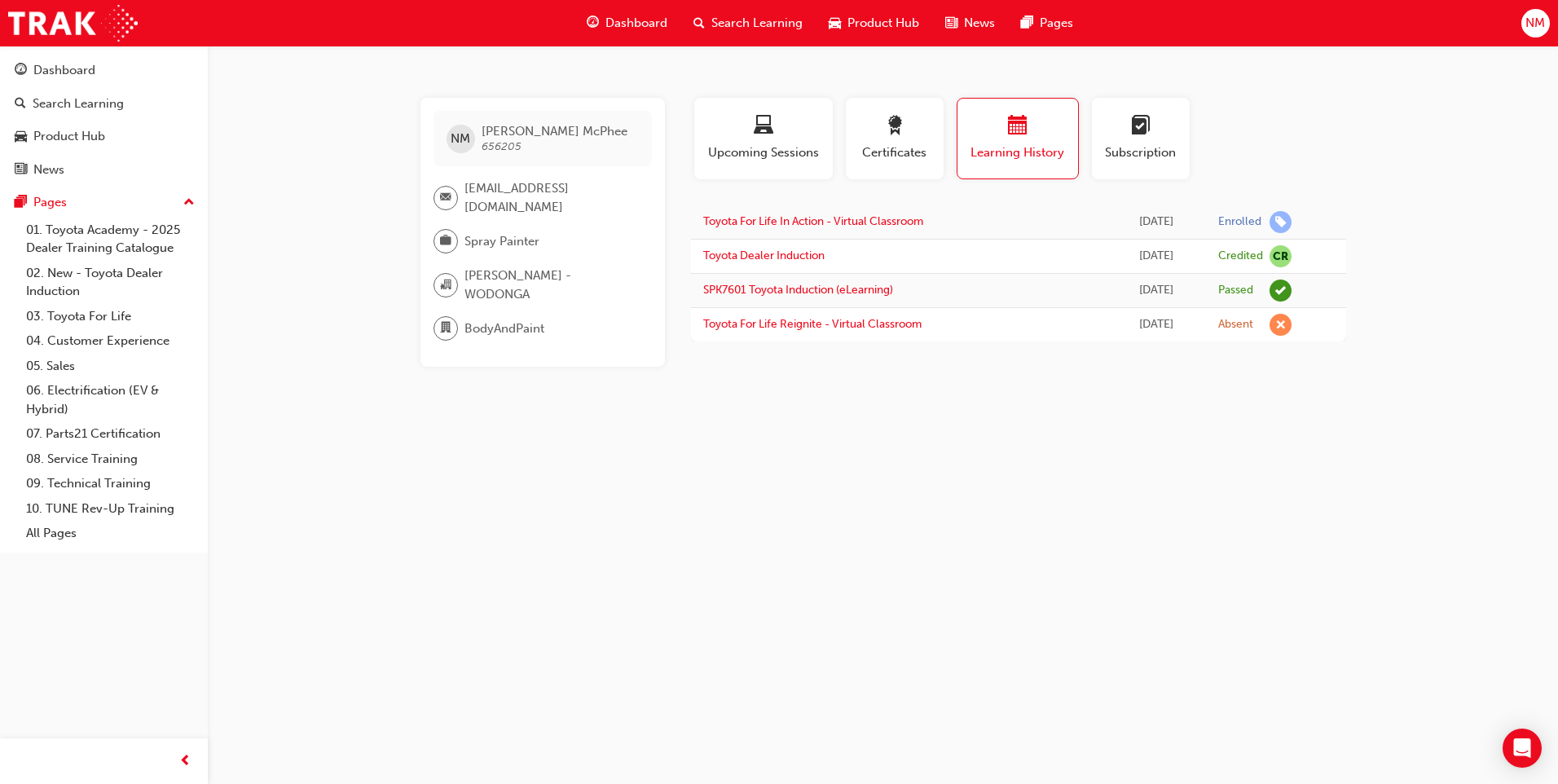
click at [700, 15] on span "search-icon" at bounding box center [698, 23] width 11 height 21
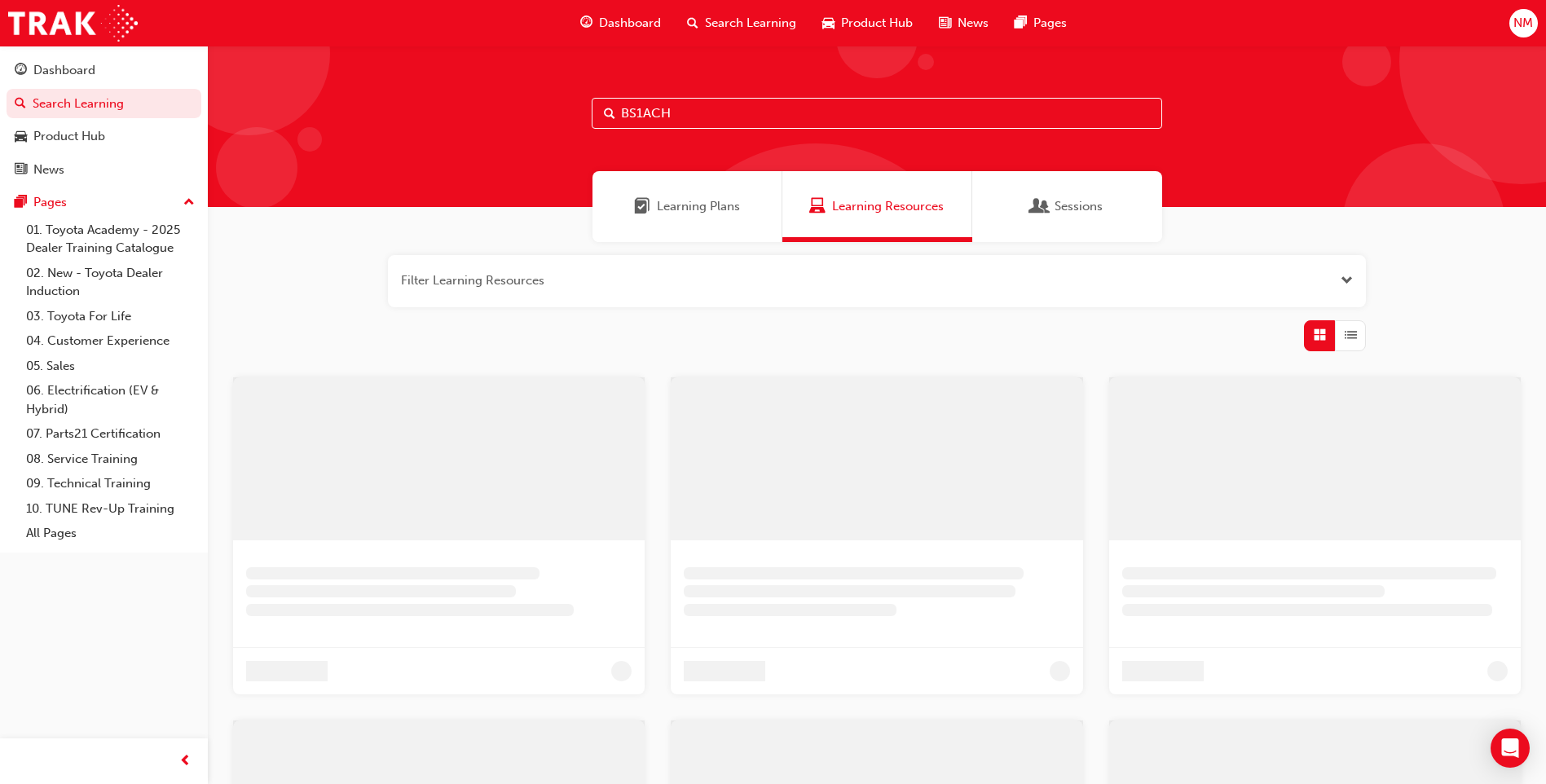
click at [726, 117] on input "BS1ACH" at bounding box center [876, 113] width 570 height 31
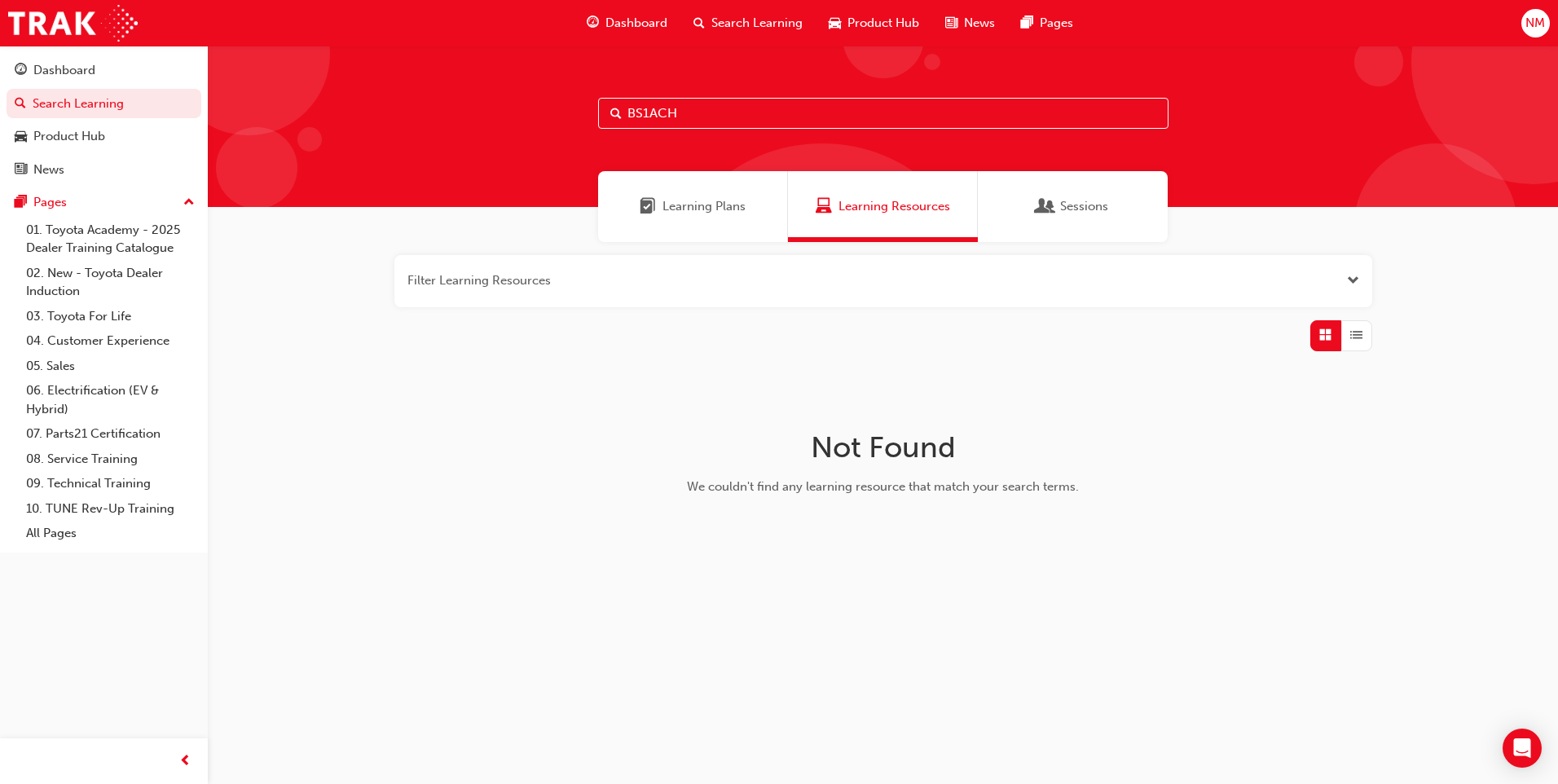
click at [1358, 280] on span "Open the filter" at bounding box center [1353, 281] width 12 height 19
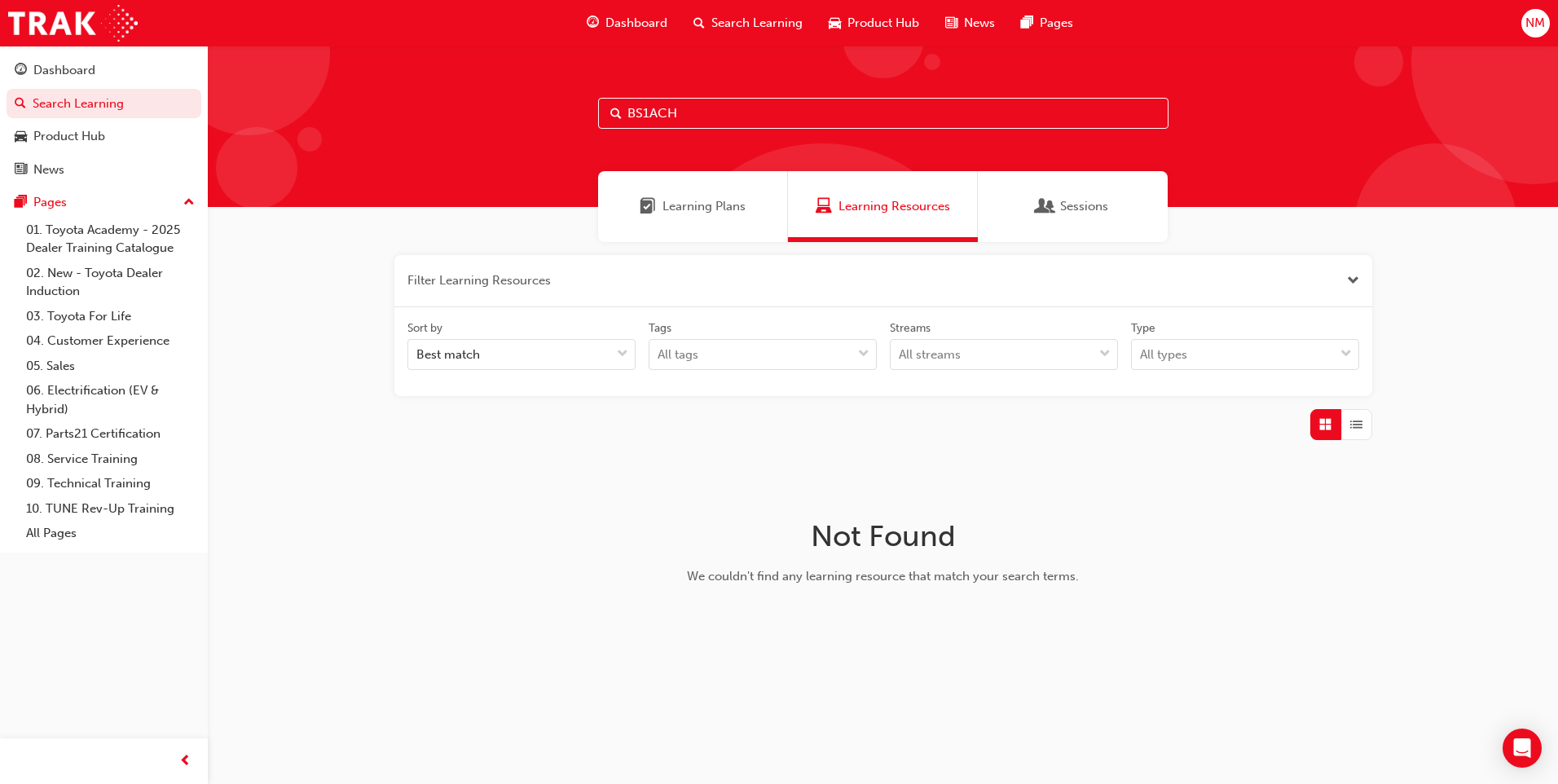
click at [1358, 280] on span "Close the filter" at bounding box center [1353, 281] width 12 height 19
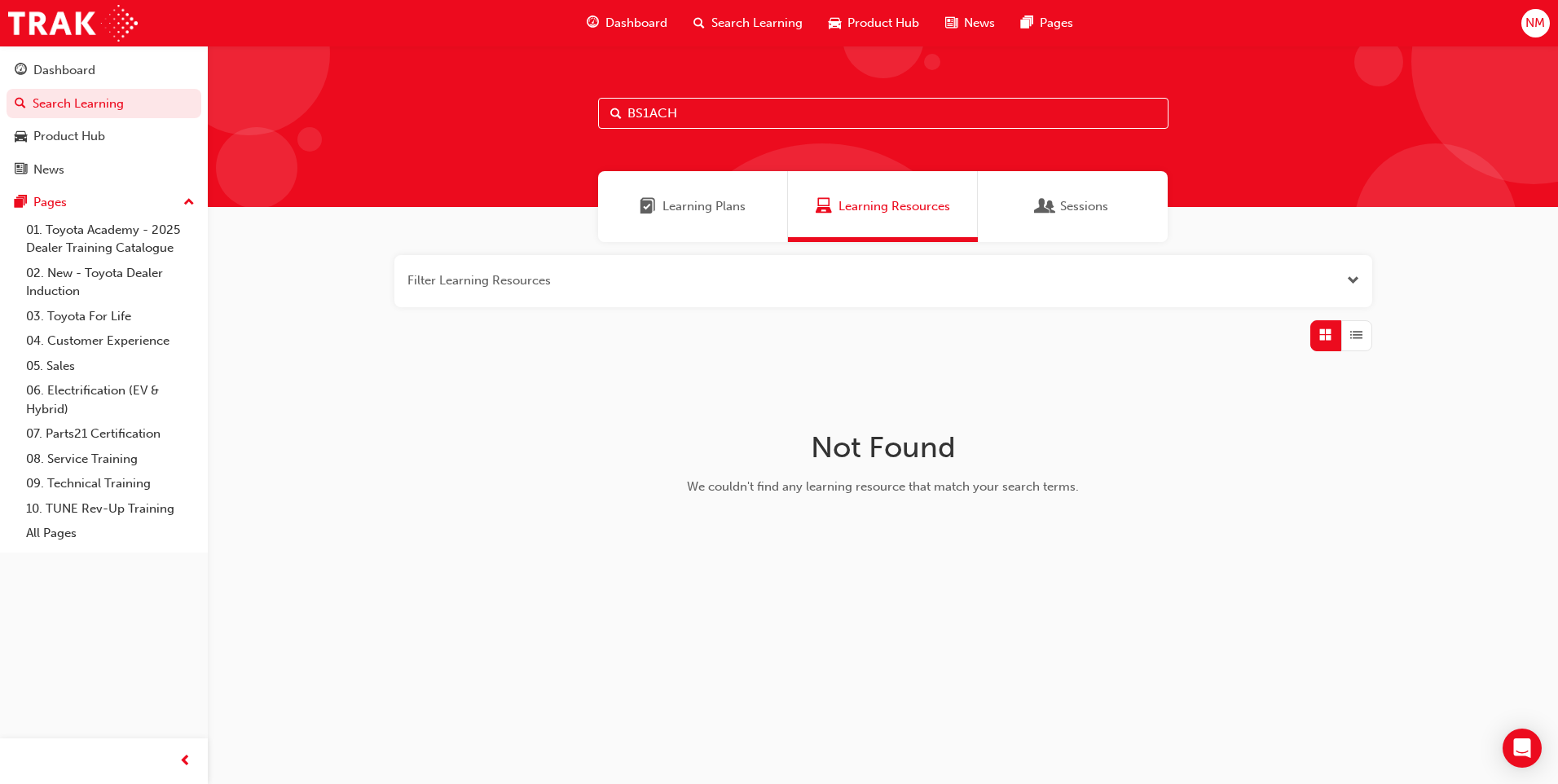
click at [738, 118] on input "BS1ACH" at bounding box center [883, 113] width 570 height 31
click at [646, 115] on input "BS1ACH" at bounding box center [883, 113] width 570 height 31
type input "BS2_ACH"
drag, startPoint x: 694, startPoint y: 111, endPoint x: 622, endPoint y: 113, distance: 72.0
click at [622, 113] on input "BS2_ACH" at bounding box center [883, 113] width 570 height 31
